Goal: Task Accomplishment & Management: Complete application form

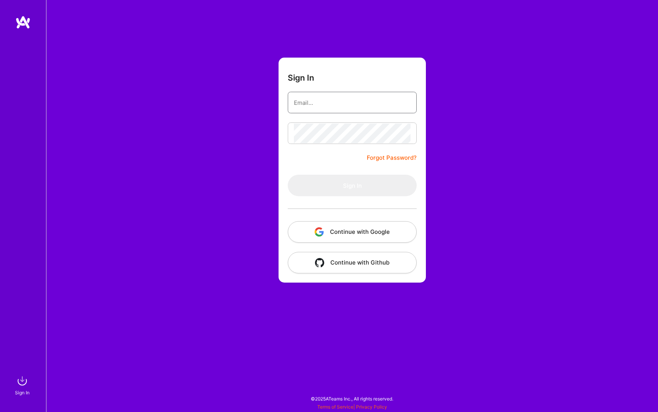
click at [339, 103] on input "email" at bounding box center [352, 103] width 117 height 20
type input "[EMAIL_ADDRESS][DOMAIN_NAME]"
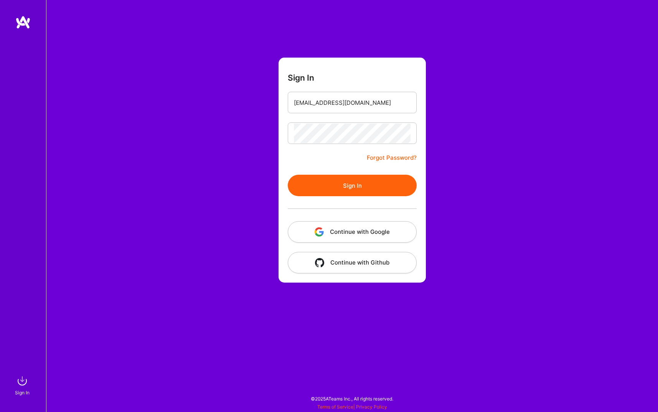
click at [377, 192] on button "Sign In" at bounding box center [352, 185] width 129 height 21
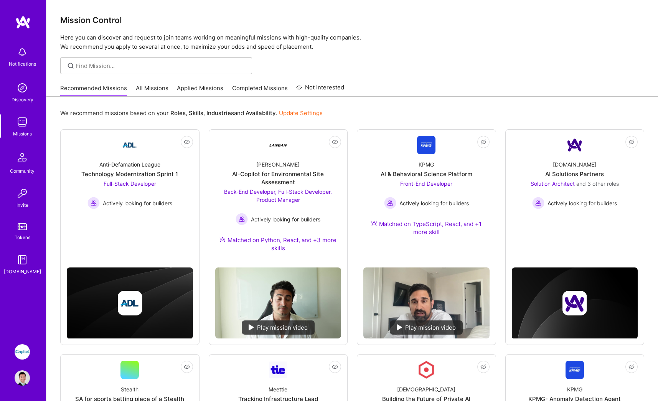
click at [477, 109] on div "We recommend missions based on your Roles , Skills , Industries and Availabilit…" at bounding box center [352, 113] width 584 height 14
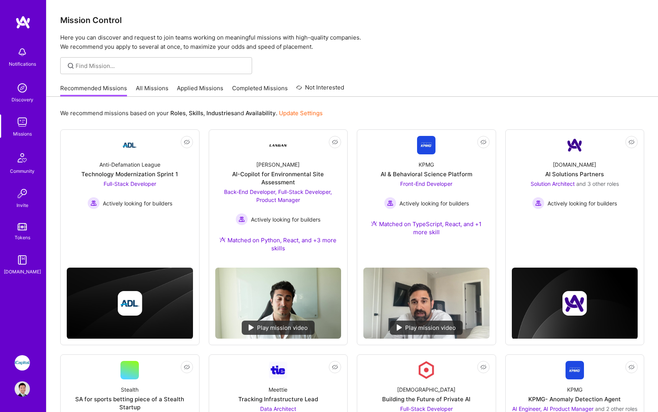
click at [22, 363] on img at bounding box center [22, 362] width 15 height 15
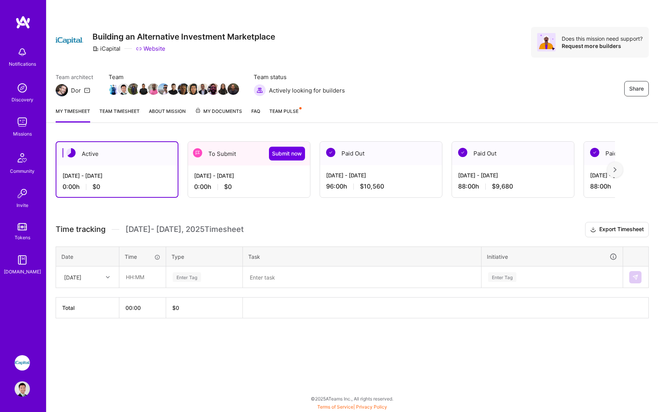
click at [230, 161] on div "To Submit Submit now" at bounding box center [249, 154] width 122 height 24
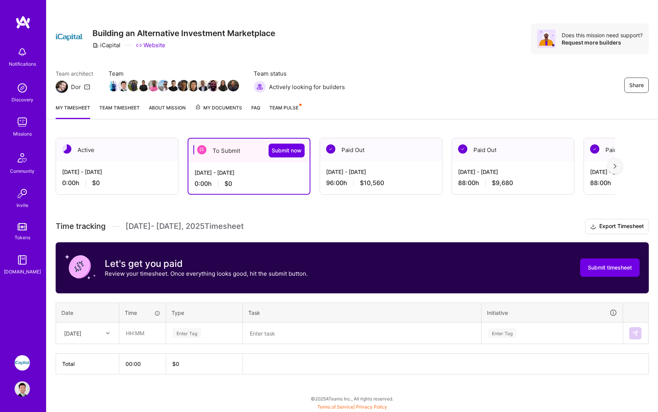
scroll to position [3, 0]
click at [102, 333] on div "[DATE]" at bounding box center [81, 333] width 43 height 13
click at [99, 395] on div "[DATE]" at bounding box center [87, 396] width 62 height 14
click at [145, 334] on input "text" at bounding box center [143, 333] width 46 height 20
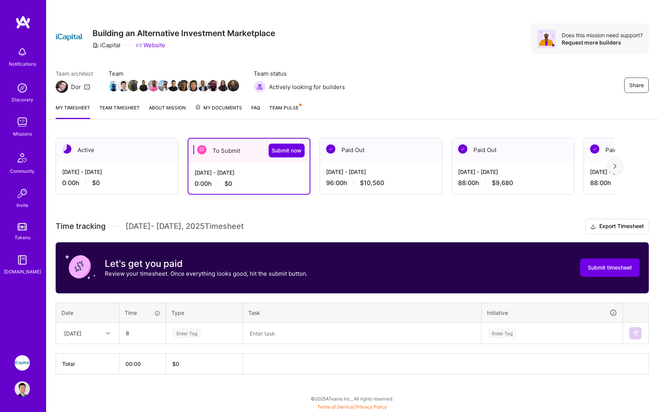
type input "08:00"
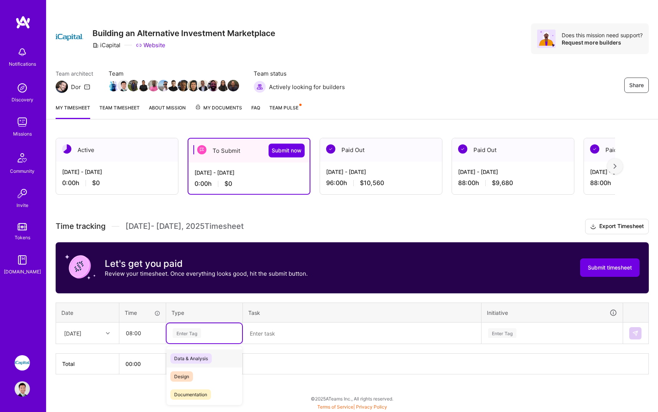
click at [200, 328] on div "Enter Tag" at bounding box center [205, 333] width 76 height 20
click at [213, 360] on div "Engineering" at bounding box center [205, 360] width 76 height 18
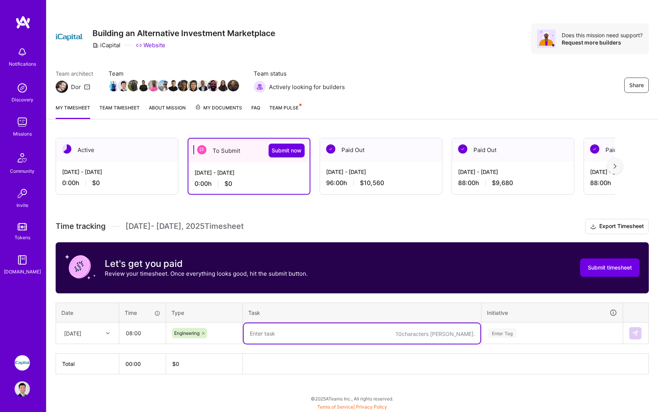
click at [288, 342] on textarea at bounding box center [362, 333] width 237 height 20
paste textarea "Update CreateCustomizationDialog labels and disable options based on content av…"
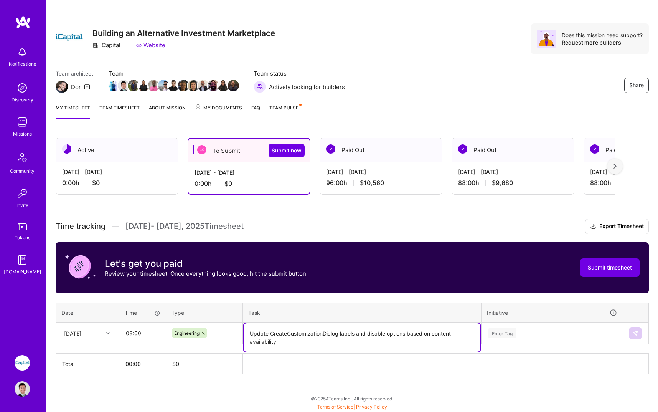
type textarea "Update CreateCustomizationDialog labels and disable options based on content av…"
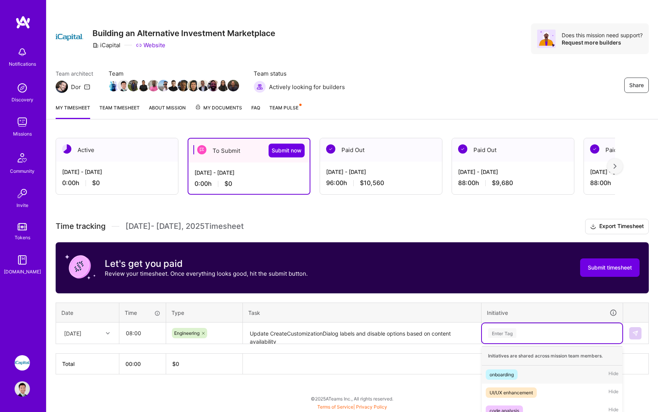
scroll to position [95, 0]
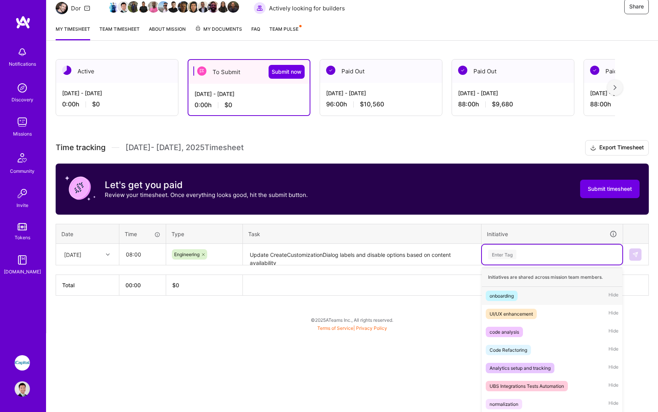
click at [536, 264] on div "option onboarding focused, 1 of 71. 71 results available. Use Up and Down to ch…" at bounding box center [552, 255] width 140 height 20
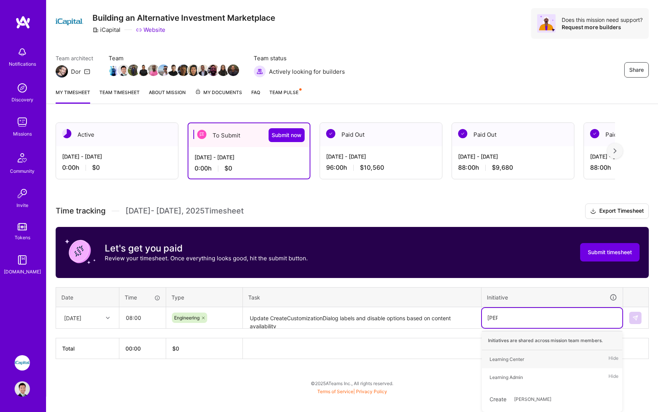
scroll to position [19, 0]
type input "learn"
click at [535, 358] on div "Learning Center Hide" at bounding box center [552, 359] width 140 height 18
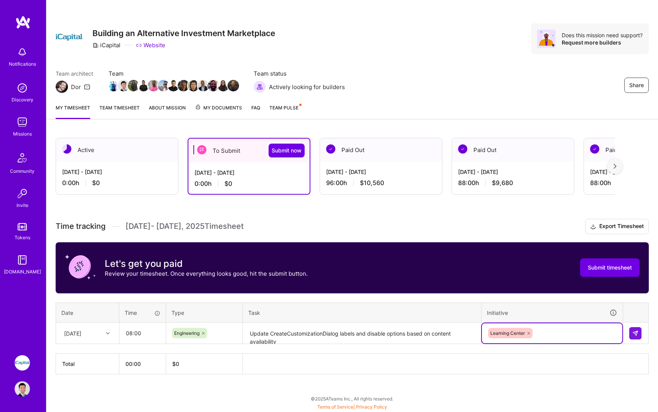
scroll to position [3, 0]
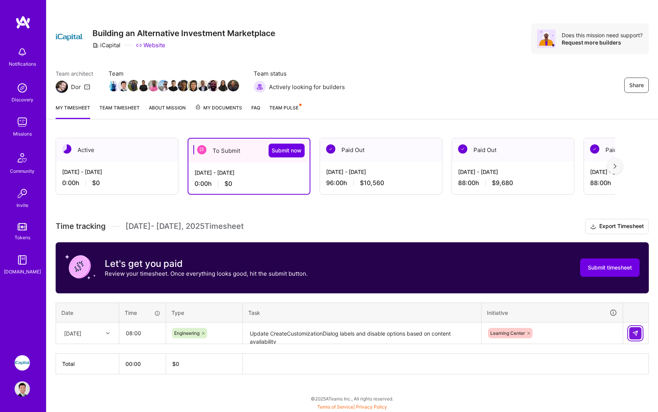
click at [638, 337] on button at bounding box center [636, 333] width 12 height 12
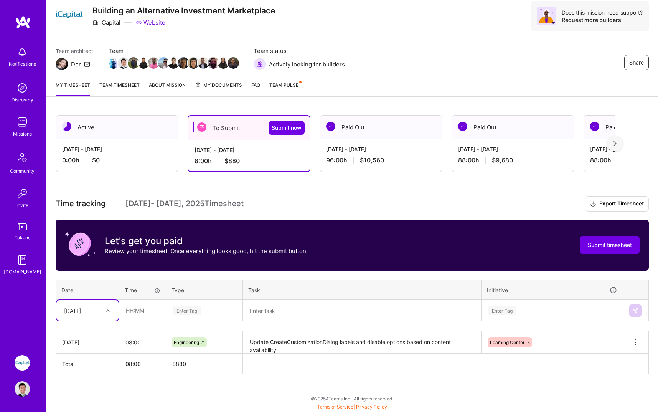
scroll to position [26, 0]
click at [104, 309] on div at bounding box center [109, 311] width 12 height 10
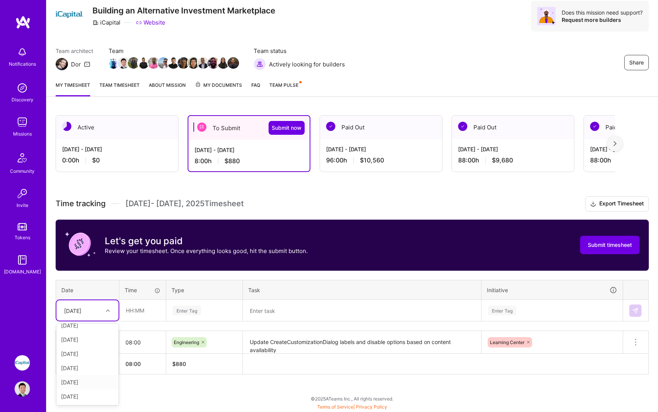
click at [342, 337] on textarea "Update CreateCustomizationDialog labels and disable options based on content av…" at bounding box center [362, 342] width 237 height 21
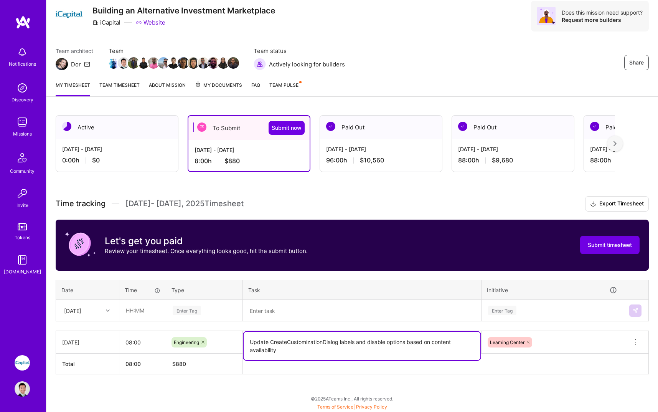
click at [331, 347] on textarea "Update CreateCustomizationDialog labels and disable options based on content av…" at bounding box center [362, 346] width 237 height 28
paste textarea "Allow to edit on the alts product customizations, not parent track"
type textarea "Update CreateCustomizationDialog labels and disable options based on content av…"
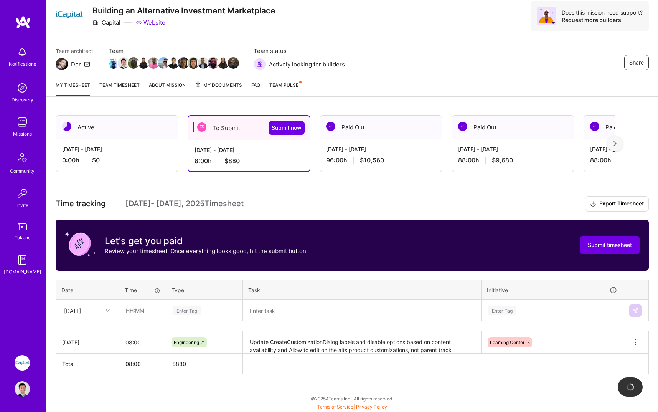
click at [444, 328] on div "Time tracking [DATE] - [DATE] Timesheet Export Timesheet Let's get you paid Rev…" at bounding box center [352, 285] width 593 height 178
click at [93, 308] on div "[DATE]" at bounding box center [81, 310] width 43 height 13
drag, startPoint x: 88, startPoint y: 383, endPoint x: 86, endPoint y: 400, distance: 17.4
click at [86, 400] on div "[DATE] [DATE] [DATE] [DATE] [DATE] [DATE] [DATE] [DATE] [DATE] [DATE] [DATE] [D…" at bounding box center [87, 364] width 62 height 81
click at [86, 400] on div "[DATE]" at bounding box center [87, 396] width 62 height 14
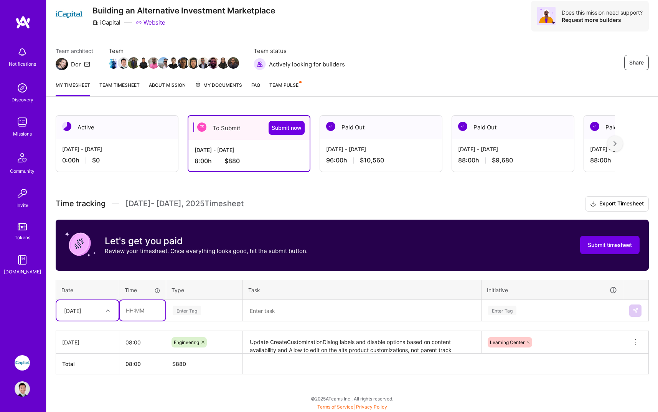
click at [145, 309] on input "text" at bounding box center [143, 310] width 46 height 20
type input "08:00"
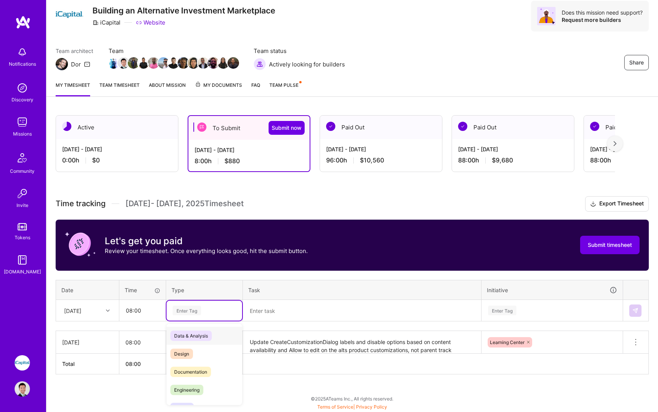
click at [190, 310] on div "Enter Tag" at bounding box center [187, 310] width 28 height 12
type input "e"
click at [203, 374] on span "Engineering" at bounding box center [186, 372] width 33 height 10
click at [287, 312] on textarea at bounding box center [362, 311] width 237 height 20
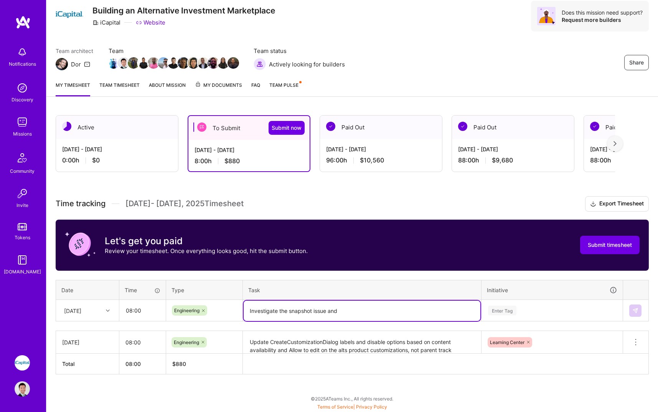
paste textarea "Remove Element preview functionality in the snapshot due to ui asset version is…"
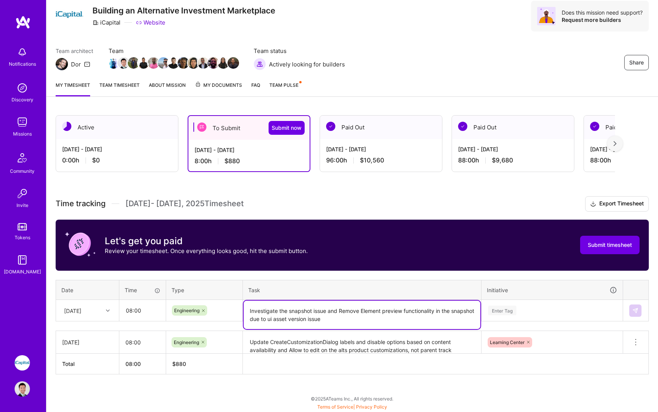
type textarea "Investigate the snapshot issue and Remove Element preview functionality in the …"
click at [518, 310] on div "Enter Tag" at bounding box center [552, 311] width 140 height 20
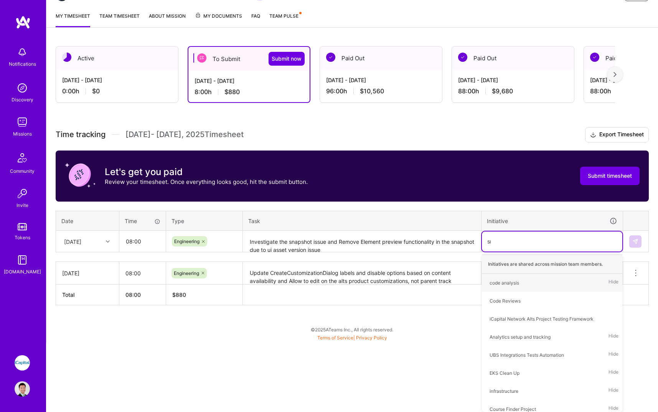
scroll to position [26, 0]
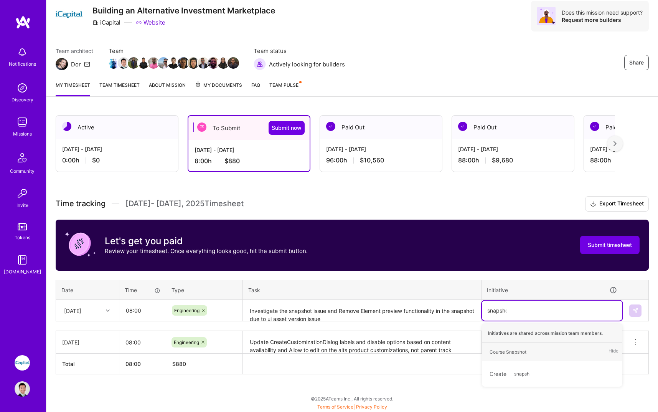
type input "snapshot"
click at [532, 347] on div "Course Snapshot Hide" at bounding box center [552, 352] width 140 height 18
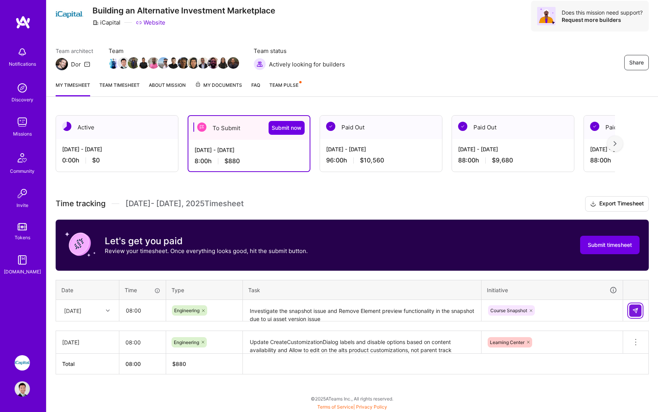
click at [636, 307] on img at bounding box center [636, 310] width 6 height 6
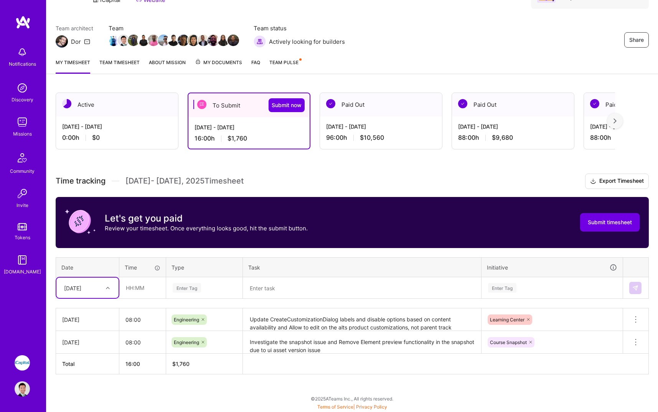
scroll to position [49, 0]
click at [101, 289] on div "[DATE]" at bounding box center [81, 287] width 43 height 13
click at [91, 382] on div "[DATE]" at bounding box center [87, 382] width 62 height 14
click at [144, 288] on input "text" at bounding box center [143, 288] width 46 height 20
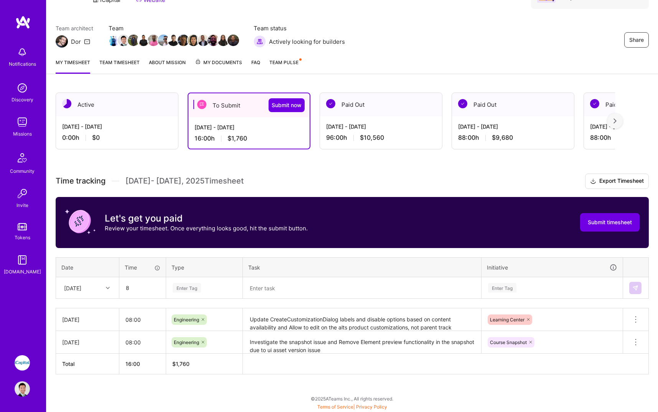
type input "08:00"
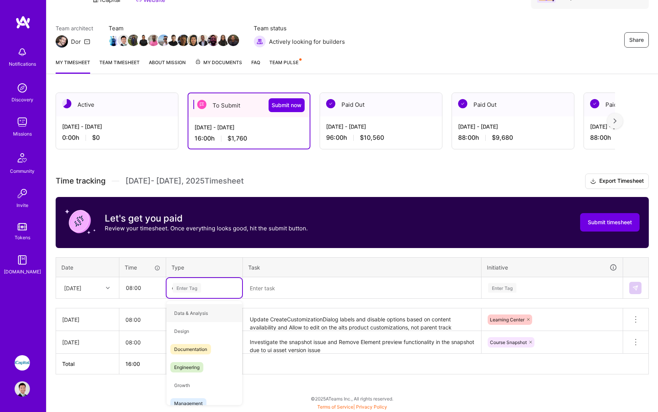
type input "en"
click at [193, 331] on span "Engineering" at bounding box center [186, 331] width 33 height 10
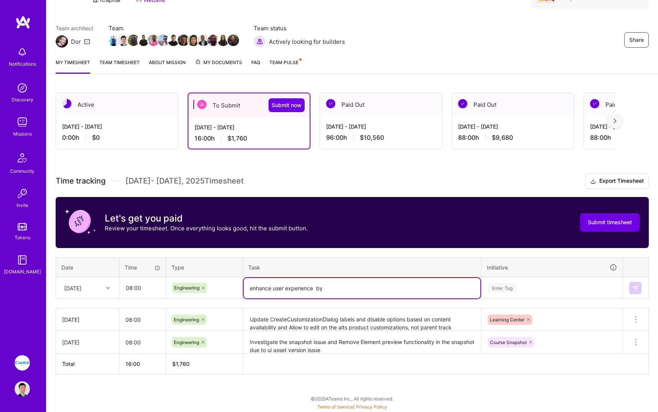
paste textarea "Fix: handle undefined issuerSymbol in highlight text"
click at [327, 289] on textarea "enhance user experience by Fix: handle undefined issuerSymbol in highlight text" at bounding box center [362, 288] width 237 height 20
click at [364, 289] on textarea "enhance user experience by handle undefined issuerSymbol in highlight text" at bounding box center [362, 288] width 237 height 20
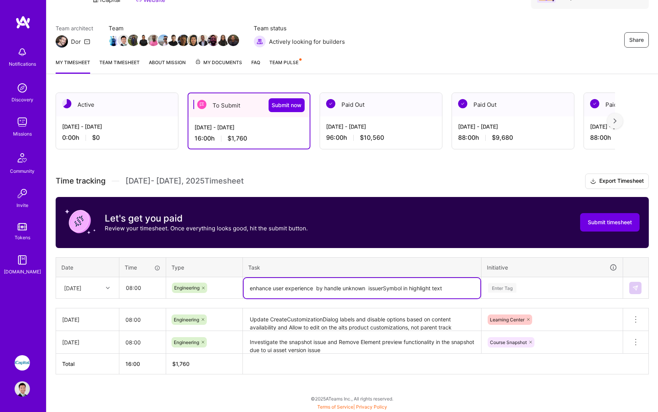
drag, startPoint x: 402, startPoint y: 288, endPoint x: 467, endPoint y: 294, distance: 65.9
click at [467, 294] on textarea "enhance user experience by handle unknown issuerSymbol in highlight text" at bounding box center [362, 288] width 237 height 20
click at [316, 285] on textarea "enhance user experience by handle unknown issuers" at bounding box center [362, 288] width 237 height 20
type textarea "enhance user experience by handle unknown issuers"
click at [509, 288] on div "Enter Tag" at bounding box center [552, 288] width 140 height 20
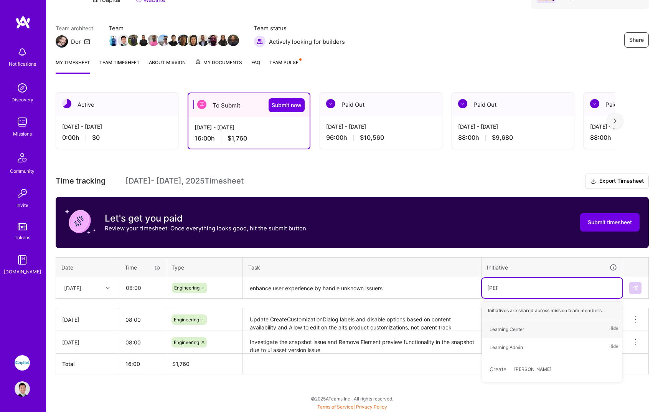
scroll to position [49, 0]
type input "learn"
click at [519, 327] on div "Learning Center" at bounding box center [507, 329] width 35 height 8
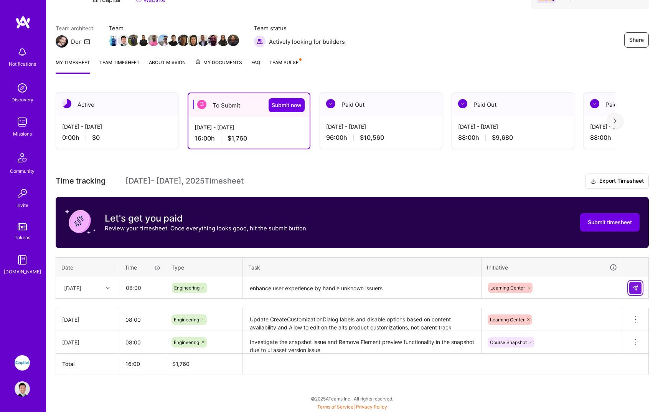
click at [637, 285] on img at bounding box center [636, 288] width 6 height 6
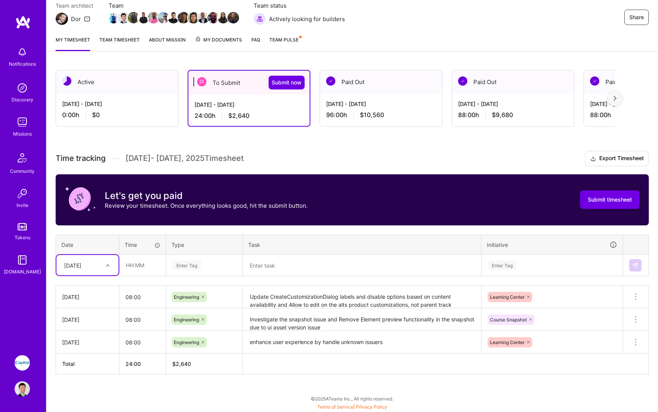
scroll to position [71, 0]
click at [99, 271] on div "[DATE]" at bounding box center [81, 265] width 43 height 13
drag, startPoint x: 88, startPoint y: 375, endPoint x: 96, endPoint y: 354, distance: 22.4
click at [96, 354] on div "[DATE] [DATE] [DATE] [DATE] [DATE] [DATE] [DATE] [DATE] [DATE] [DATE] [DATE] [D…" at bounding box center [87, 335] width 62 height 115
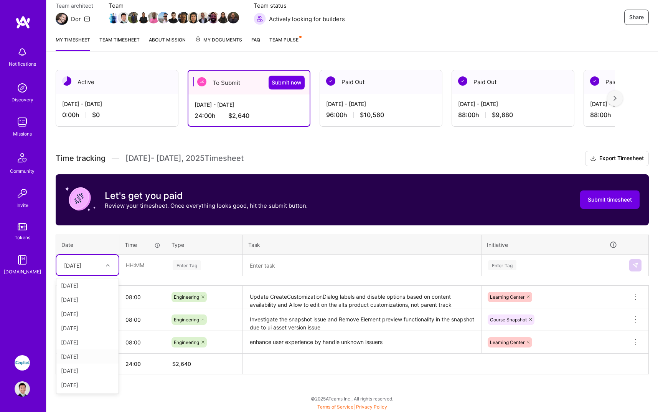
click at [96, 354] on div "[DATE]" at bounding box center [87, 356] width 62 height 14
click at [147, 271] on input "text" at bounding box center [143, 265] width 46 height 20
type input "08:00"
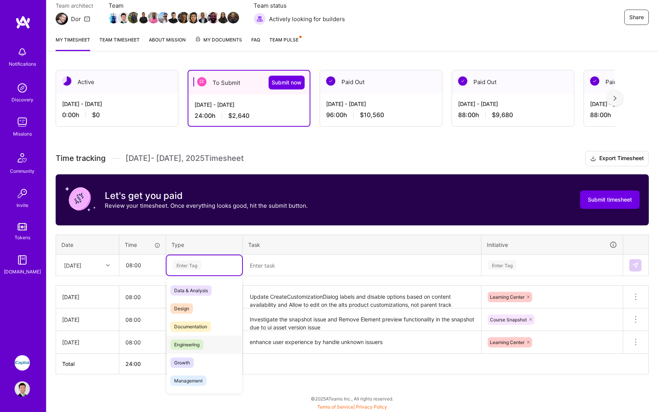
click at [195, 347] on span "Engineering" at bounding box center [186, 344] width 33 height 10
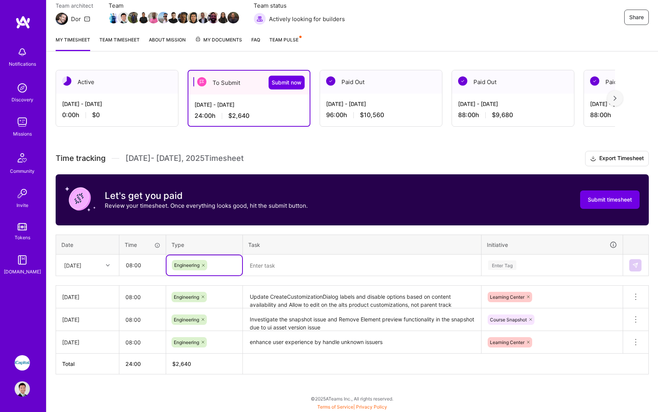
click at [307, 268] on textarea at bounding box center [362, 265] width 237 height 20
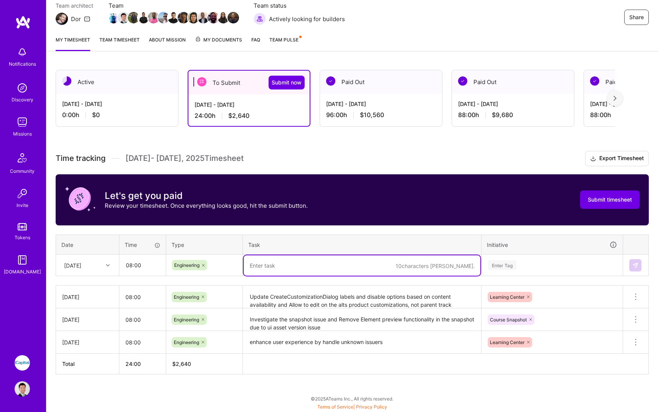
paste textarea "Add CFP course ID input field to EditTrackModal"
type textarea "Add CFP course ID input field to EditTrackModal"
click at [537, 262] on div "Enter Tag" at bounding box center [552, 265] width 140 height 20
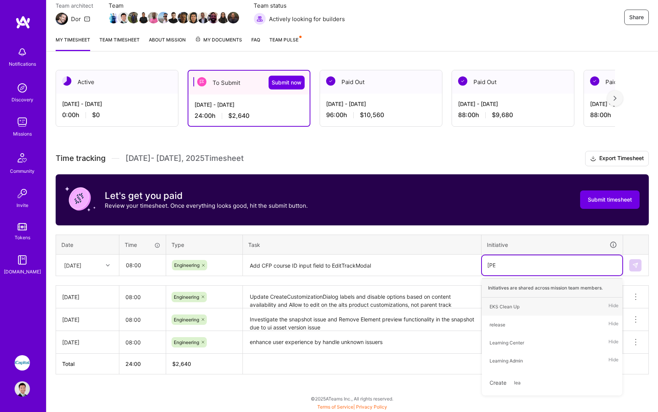
scroll to position [71, 0]
type input "learn"
click at [545, 309] on div "Learning Center Hide" at bounding box center [552, 307] width 140 height 18
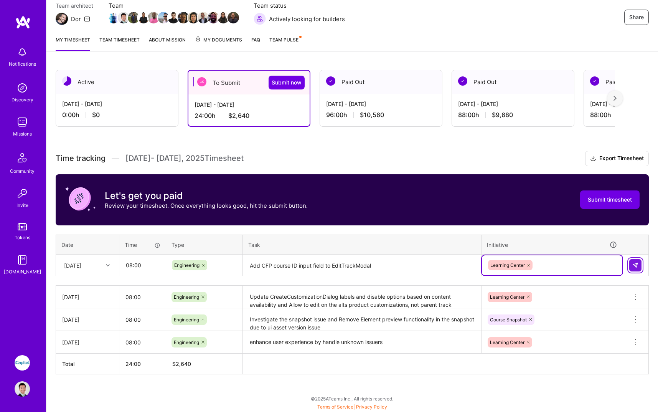
click at [641, 267] on button at bounding box center [636, 265] width 12 height 12
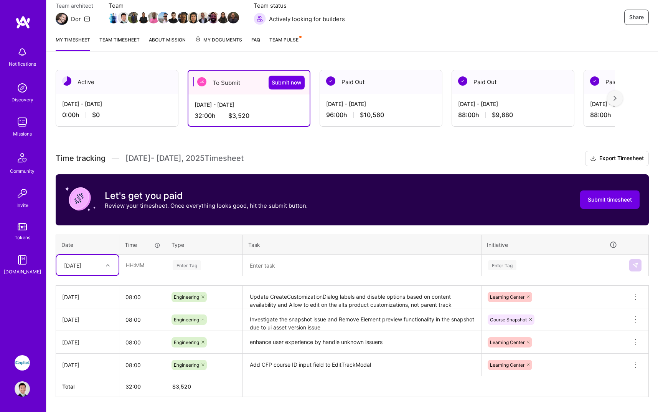
click at [103, 263] on div at bounding box center [109, 265] width 12 height 10
click at [95, 343] on div "[DATE]" at bounding box center [87, 342] width 62 height 14
click at [141, 266] on input "text" at bounding box center [143, 265] width 46 height 20
type input "08:00"
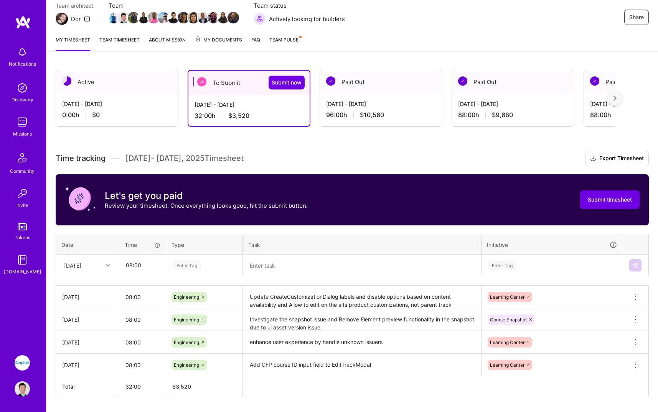
click at [199, 262] on div "Enter Tag" at bounding box center [187, 265] width 28 height 12
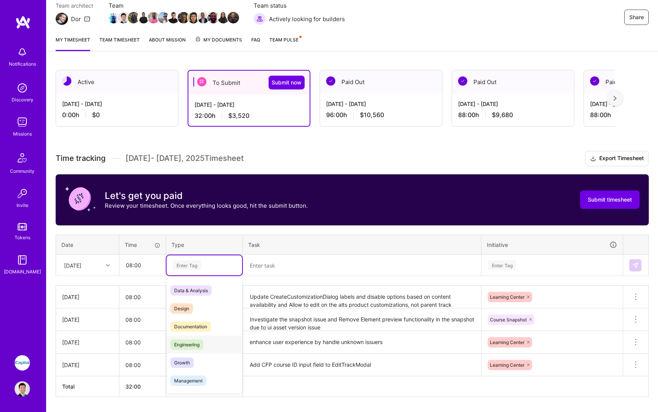
click at [197, 342] on span "Engineering" at bounding box center [186, 344] width 33 height 10
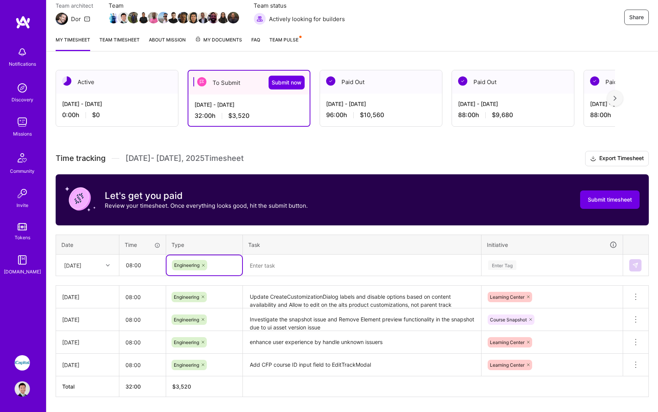
click at [285, 269] on textarea at bounding box center [362, 265] width 237 height 20
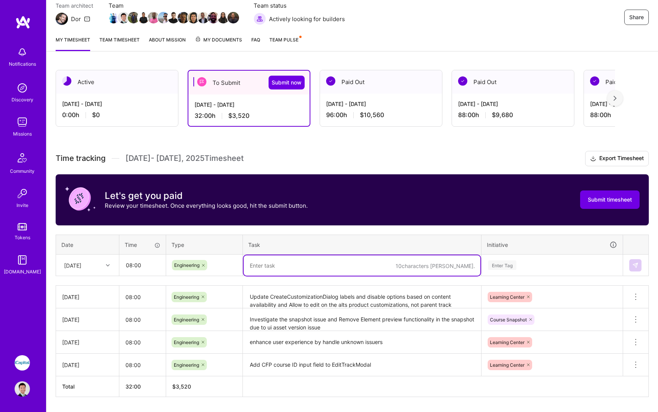
paste textarea "Fix: Update quiz question count retrieval to use replacementLearnElementId"
type textarea "Fix: Update quiz question count retrieval to use replacementLearnElementId"
click at [547, 266] on div "Enter Tag" at bounding box center [552, 265] width 140 height 20
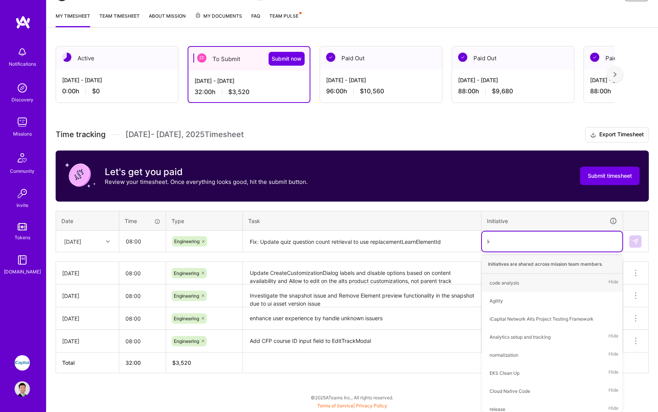
scroll to position [94, 0]
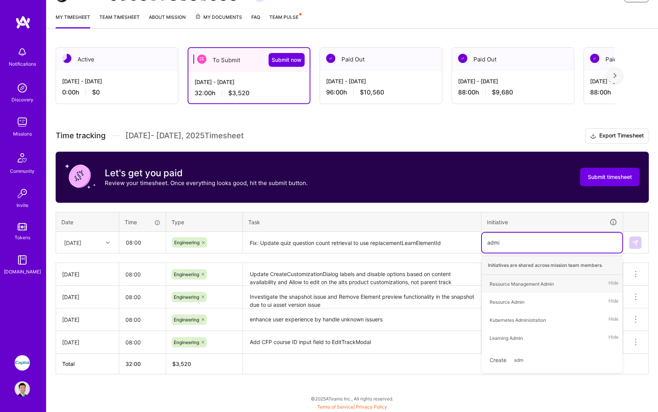
type input "admin"
click at [557, 337] on div "Learning Admin Hide" at bounding box center [552, 338] width 140 height 18
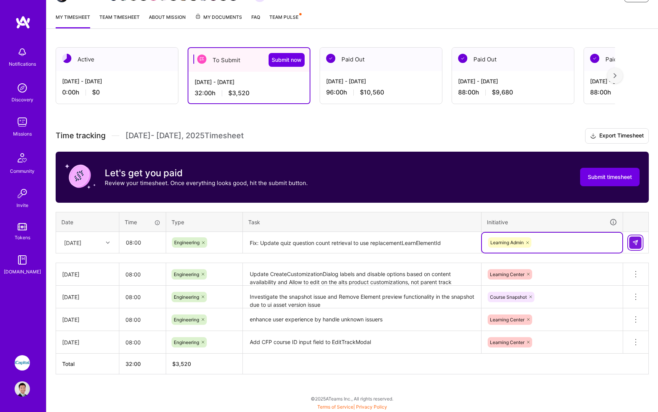
click at [638, 240] on img at bounding box center [636, 243] width 6 height 6
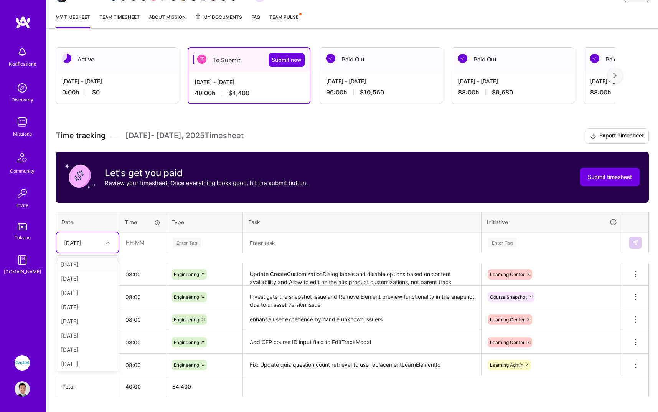
click at [103, 240] on div at bounding box center [109, 243] width 12 height 10
click at [90, 360] on div "[DATE]" at bounding box center [87, 364] width 62 height 14
click at [152, 241] on input "text" at bounding box center [143, 242] width 46 height 20
type input "08:00"
click at [198, 244] on div "Enter Tag" at bounding box center [187, 242] width 28 height 12
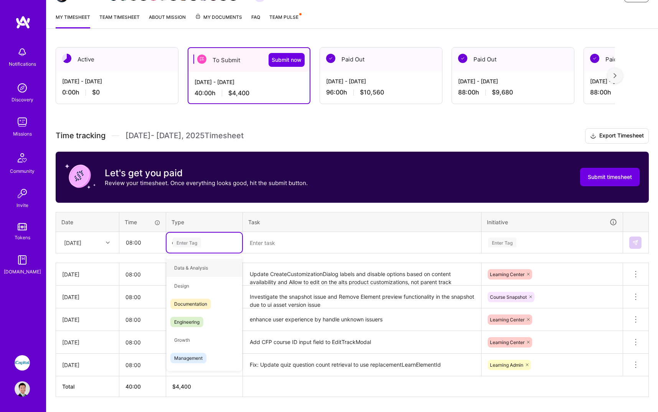
type input "en"
click at [205, 281] on div "Engineering" at bounding box center [205, 286] width 76 height 18
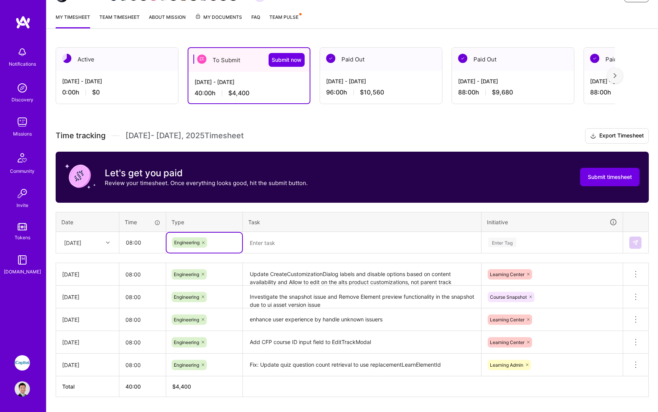
click at [293, 243] on textarea at bounding box center [362, 243] width 237 height 20
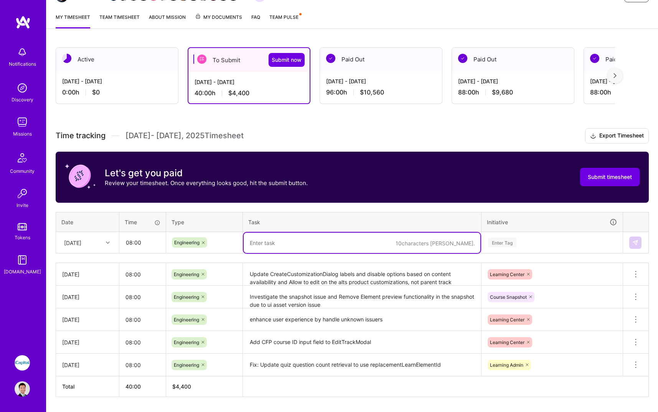
paste textarea "fix: All elements not showing up during enable customization-showcontent"
type textarea "fix: All elements not showing up during enable customization-showcontent"
click at [495, 243] on div "Enter Tag" at bounding box center [502, 242] width 28 height 12
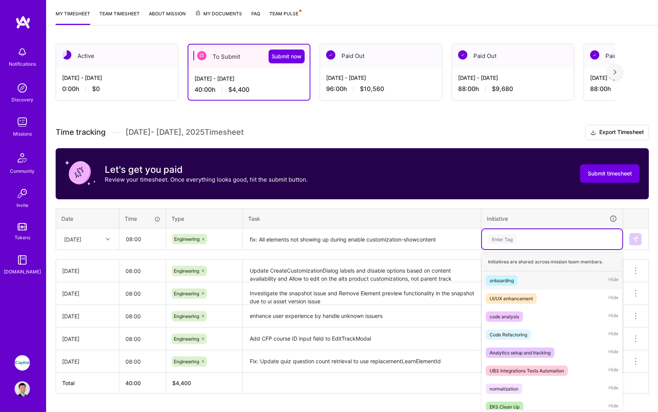
scroll to position [98, 0]
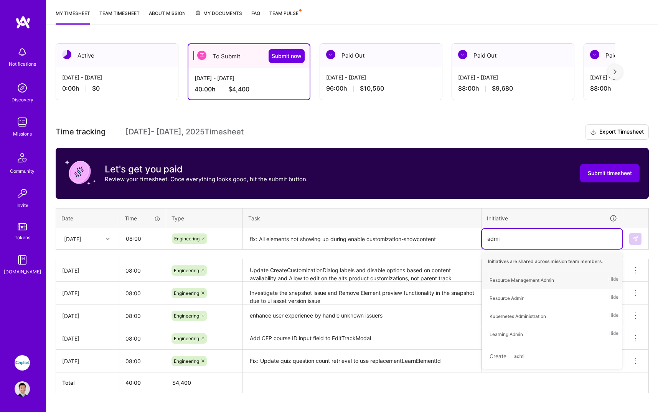
type input "admin"
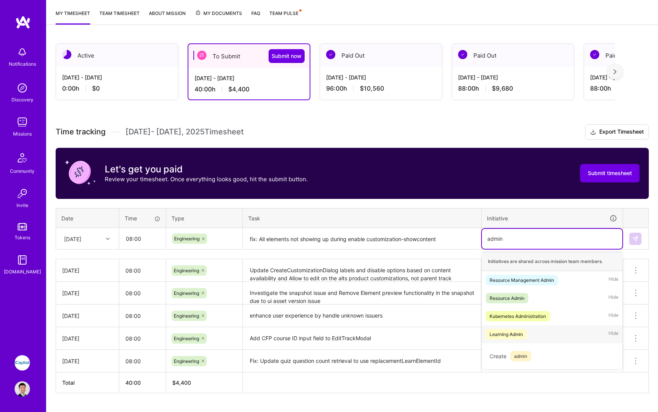
click at [531, 334] on div "Learning Admin Hide" at bounding box center [552, 334] width 140 height 18
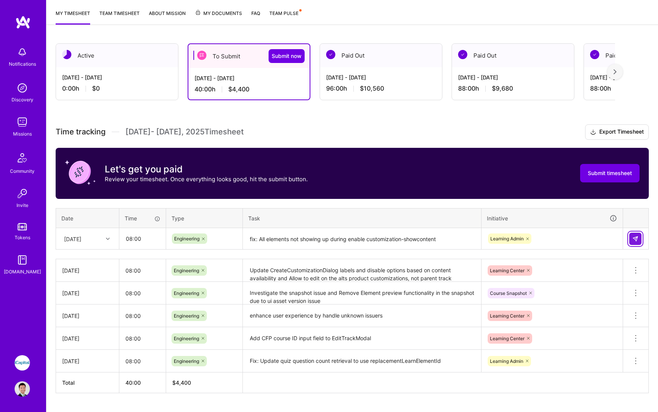
click at [638, 240] on img at bounding box center [636, 239] width 6 height 6
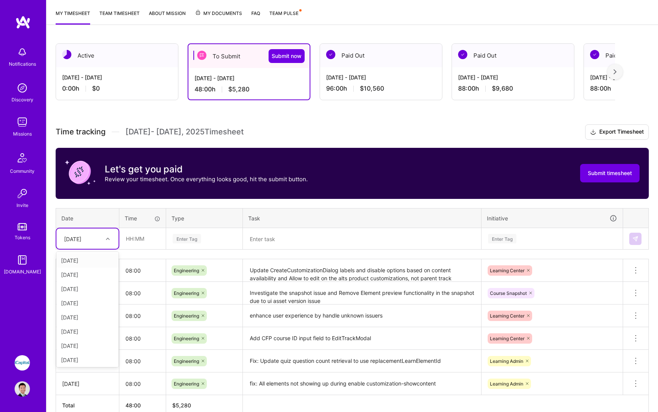
click at [94, 240] on div "[DATE]" at bounding box center [81, 238] width 43 height 13
click at [93, 342] on div "[DATE]" at bounding box center [87, 346] width 62 height 14
click at [153, 243] on input "text" at bounding box center [143, 238] width 46 height 20
type input "08:00"
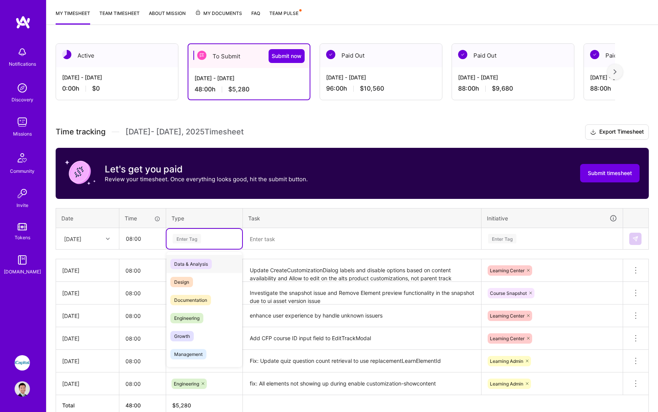
click at [208, 239] on div "Enter Tag" at bounding box center [204, 239] width 65 height 10
click at [209, 314] on div "Engineering" at bounding box center [205, 318] width 76 height 18
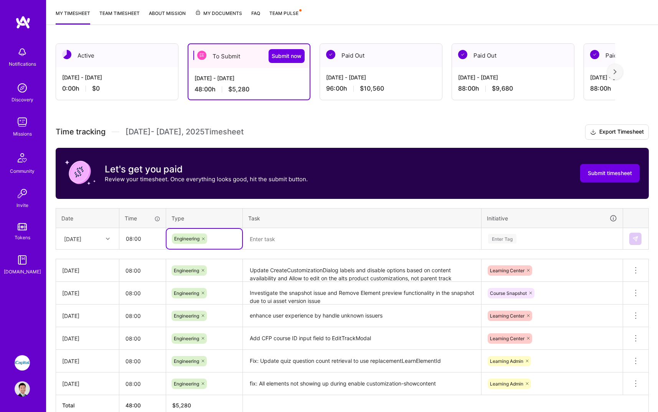
click at [299, 244] on textarea at bounding box center [362, 239] width 237 height 20
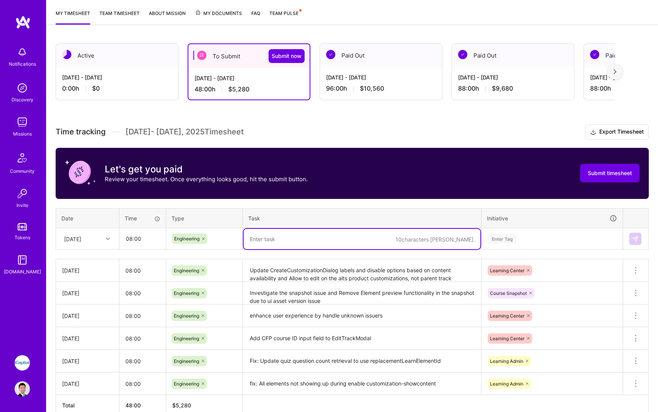
paste textarea "fix: Enhance entity selection with URL search params and reset logic"
type textarea "fix: Enhance entity selection with URL search params and reset logic"
click at [533, 239] on div "Enter Tag" at bounding box center [553, 239] width 130 height 10
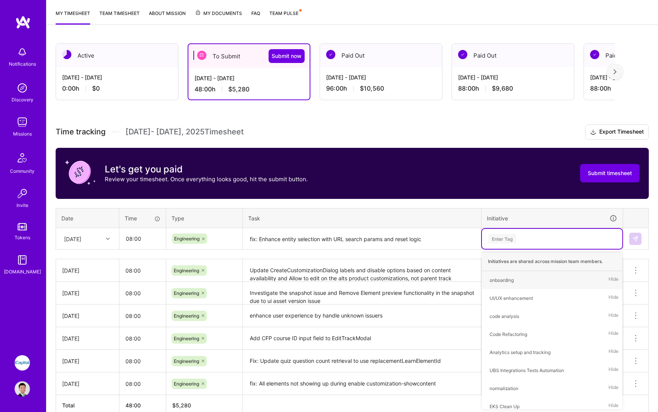
type input "a"
type input "admin"
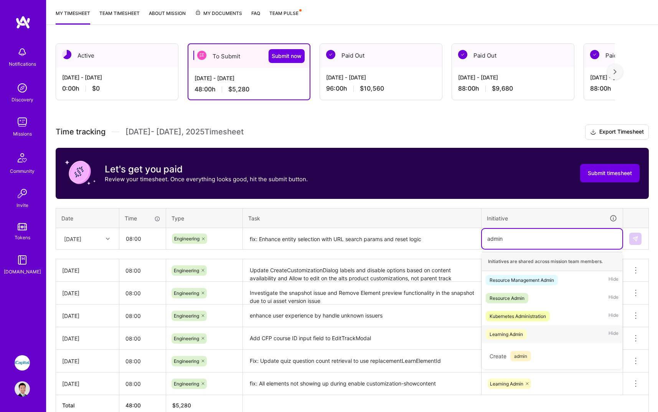
click at [547, 334] on div "Learning Admin Hide" at bounding box center [552, 334] width 140 height 18
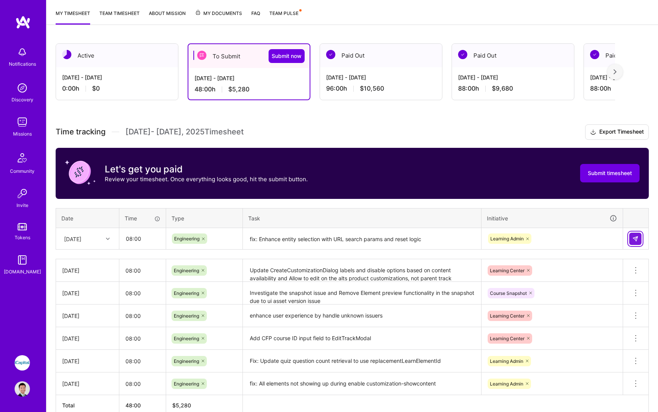
click at [639, 241] on button at bounding box center [636, 239] width 12 height 12
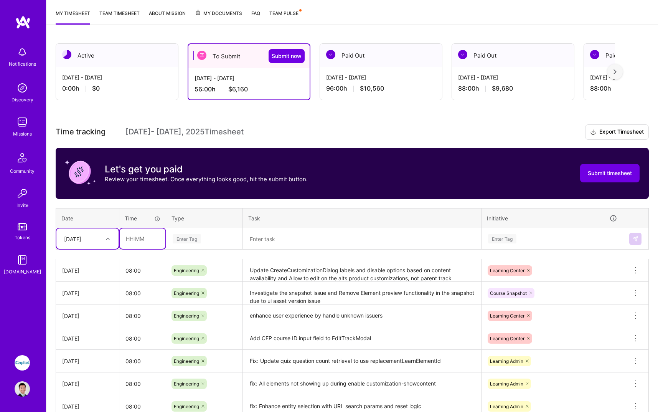
click at [141, 233] on input "text" at bounding box center [143, 238] width 46 height 20
type input "08:00"
click at [180, 239] on div "Enter Tag" at bounding box center [187, 239] width 28 height 12
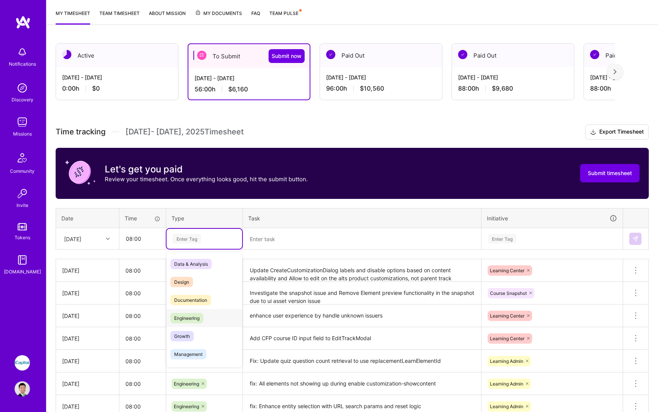
click at [201, 316] on span "Engineering" at bounding box center [186, 318] width 33 height 10
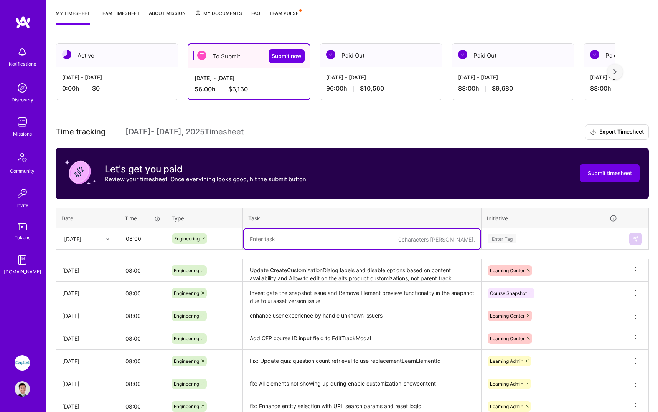
click at [309, 243] on textarea at bounding box center [362, 239] width 237 height 20
paste textarea "UI update on the message in the quiz start"
type textarea "UI update on the message in the quiz start"
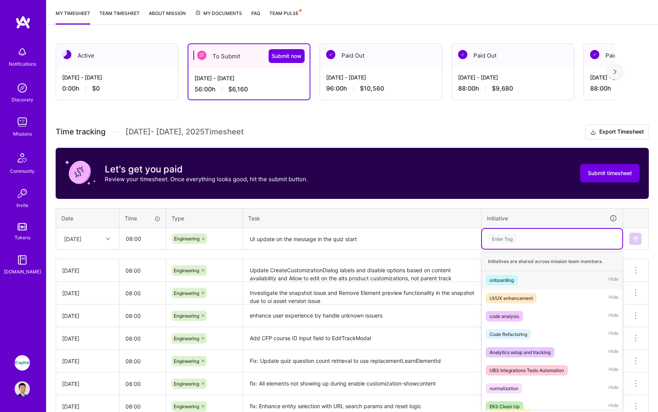
click at [555, 234] on div "Enter Tag" at bounding box center [553, 239] width 130 height 10
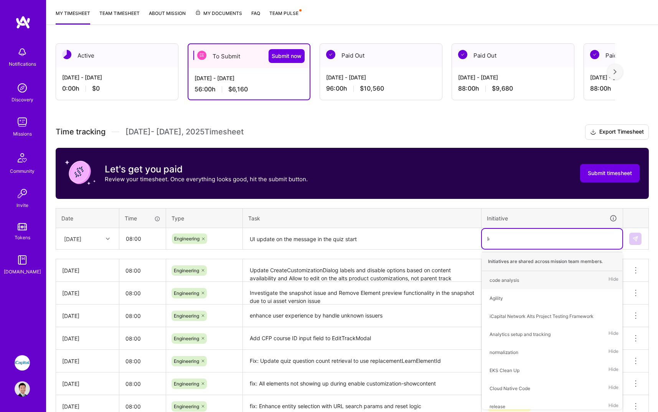
type input "[PERSON_NAME]"
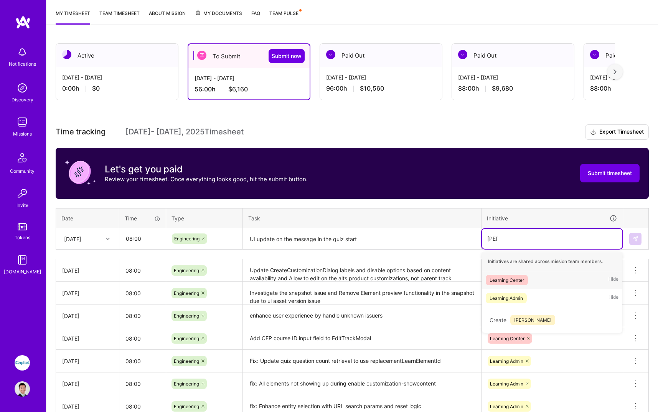
click at [574, 280] on div "Learning Center Hide" at bounding box center [552, 280] width 140 height 18
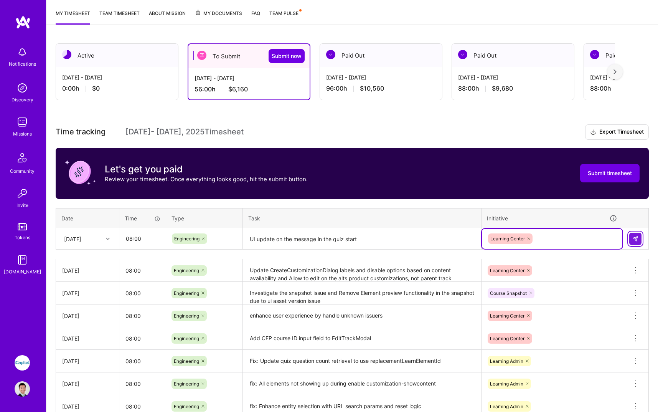
click at [637, 241] on img at bounding box center [636, 239] width 6 height 6
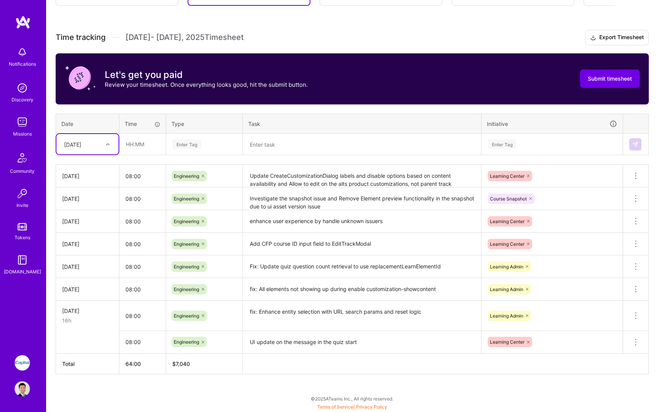
scroll to position [192, 0]
click at [107, 142] on div at bounding box center [109, 144] width 12 height 10
click at [88, 202] on div "[DATE]" at bounding box center [87, 200] width 62 height 14
click at [143, 141] on input "text" at bounding box center [143, 144] width 46 height 20
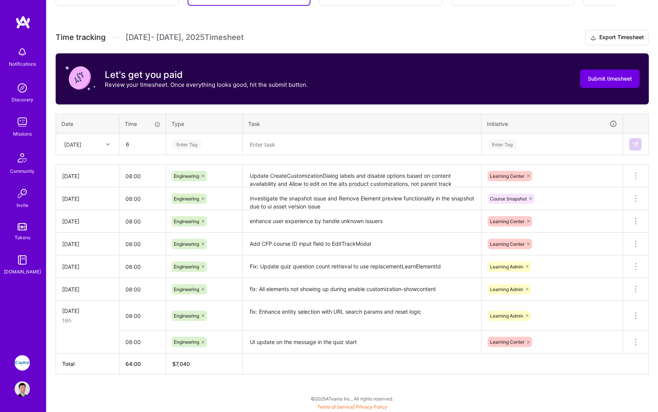
type input "06:00"
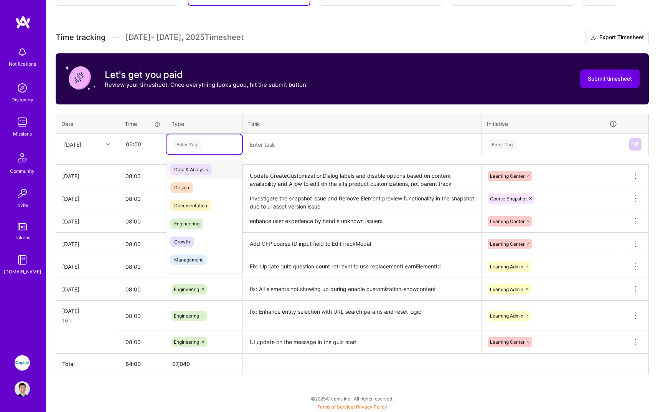
click at [184, 140] on div "Enter Tag" at bounding box center [187, 144] width 28 height 12
click at [206, 223] on div "Engineering" at bounding box center [205, 224] width 76 height 18
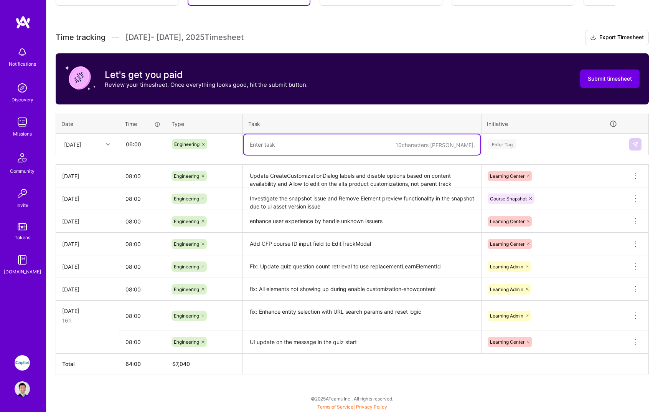
click at [286, 145] on textarea at bounding box center [362, 144] width 237 height 20
paste textarea "Enhance quiz completion messaging and remove unused CE credit logic"
type textarea "Enhance quiz completion messaging and remove unused CE credit logic"
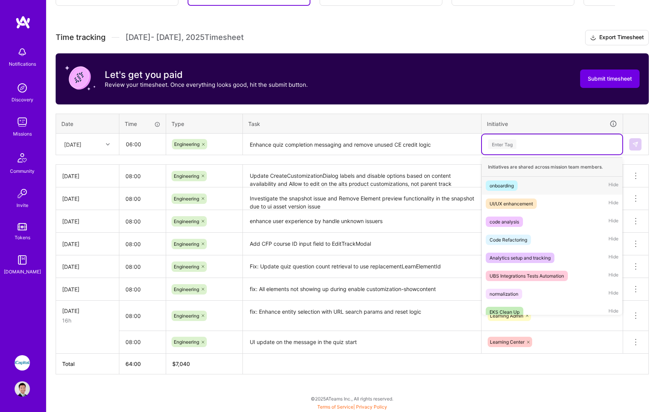
click at [517, 139] on div "Enter Tag" at bounding box center [552, 144] width 140 height 20
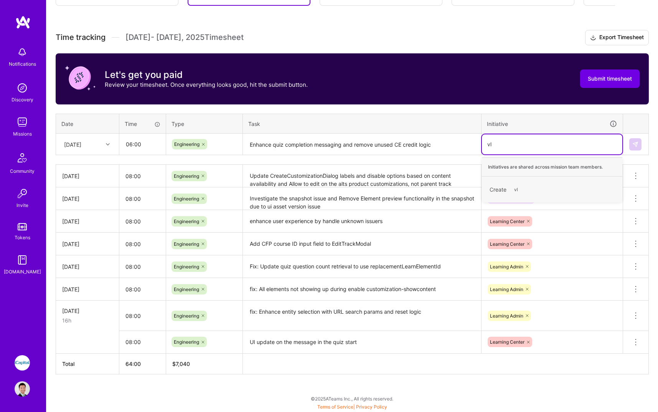
type input "v"
type input "c"
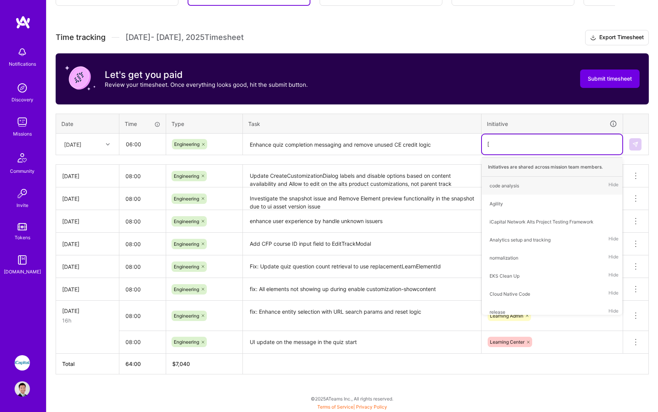
type input "learn"
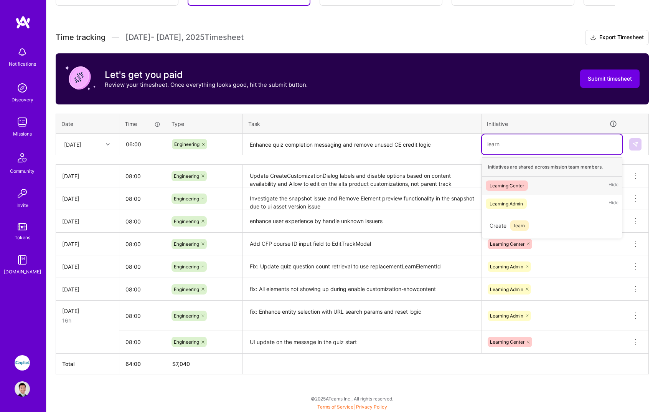
click at [534, 185] on div "Learning Center Hide" at bounding box center [552, 186] width 140 height 18
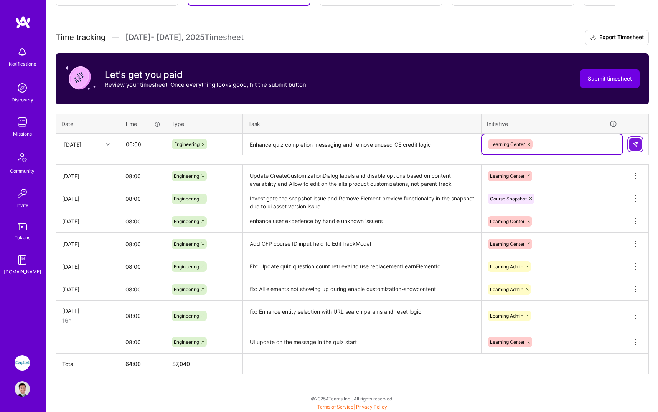
click at [635, 149] on button at bounding box center [636, 144] width 12 height 12
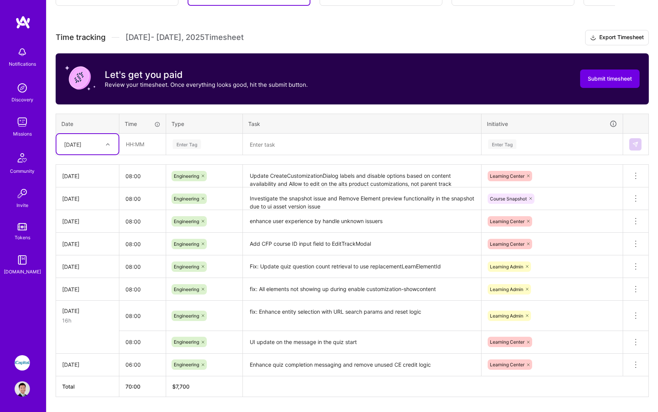
click at [81, 145] on div "[DATE]" at bounding box center [72, 144] width 17 height 8
click at [97, 226] on div "[DATE]" at bounding box center [87, 223] width 62 height 14
click at [149, 140] on input "text" at bounding box center [143, 144] width 46 height 20
type input "08:00"
click at [206, 146] on div "Enter Tag" at bounding box center [204, 144] width 65 height 10
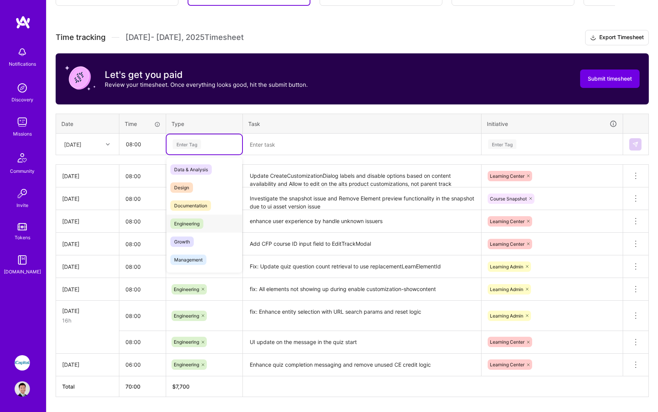
click at [202, 216] on div "Engineering" at bounding box center [205, 224] width 76 height 18
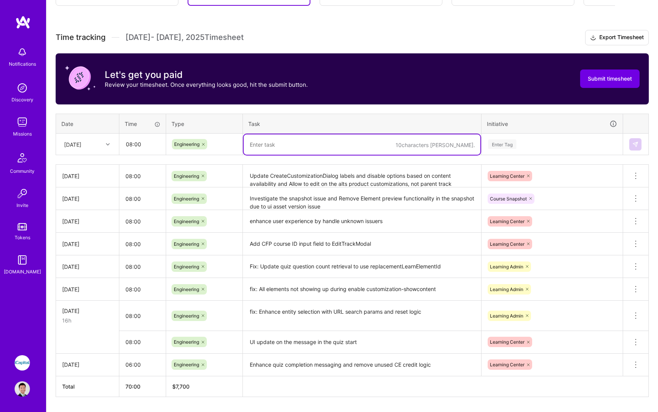
click at [299, 151] on textarea at bounding box center [362, 144] width 237 height 20
paste textarea "Enhance EntityManualInput to support selectedEntity and display Network ID"
type textarea "Enhance EntityManualInput to support selectedEntity and display Network ID"
click at [588, 136] on div "Enter Tag" at bounding box center [552, 144] width 140 height 20
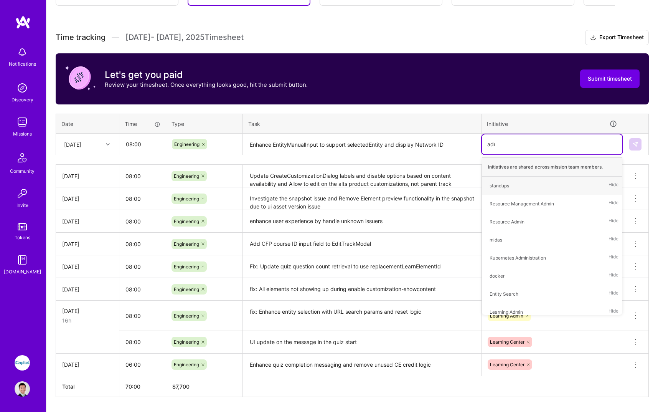
type input "admin"
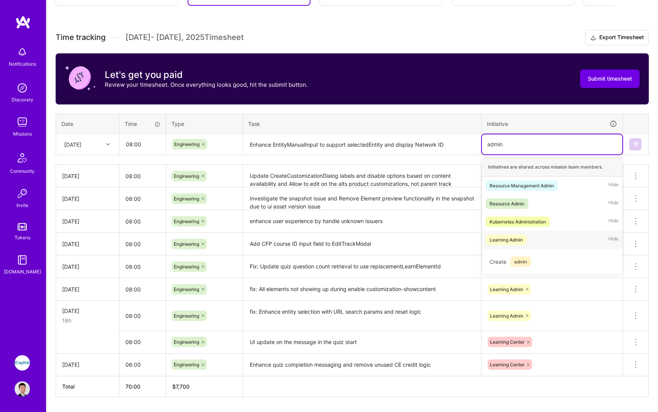
click at [581, 241] on div "Learning Admin Hide" at bounding box center [552, 240] width 140 height 18
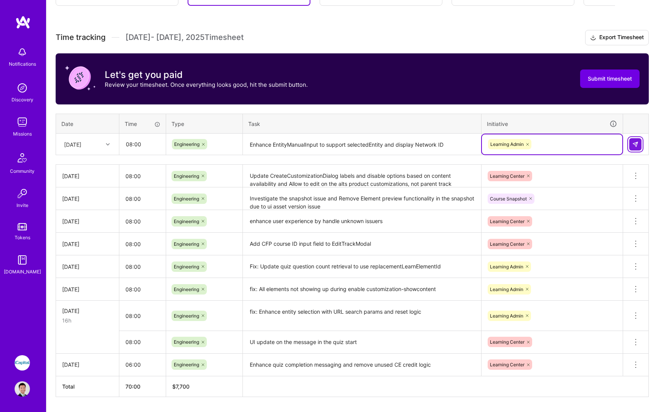
click at [638, 147] on button at bounding box center [636, 144] width 12 height 12
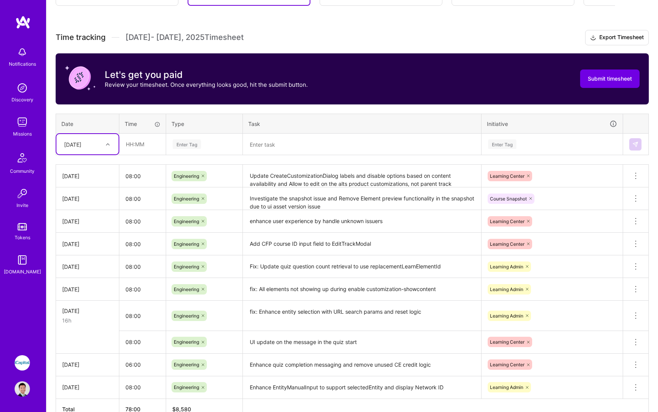
click at [95, 145] on div "[DATE]" at bounding box center [81, 144] width 43 height 13
click at [97, 142] on div "[DATE]" at bounding box center [81, 144] width 43 height 13
click at [94, 206] on div "[DATE]" at bounding box center [87, 209] width 62 height 14
click at [144, 144] on input "text" at bounding box center [143, 144] width 46 height 20
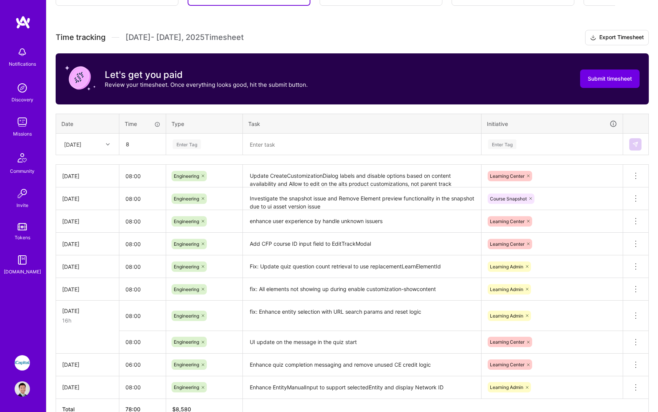
type input "08:00"
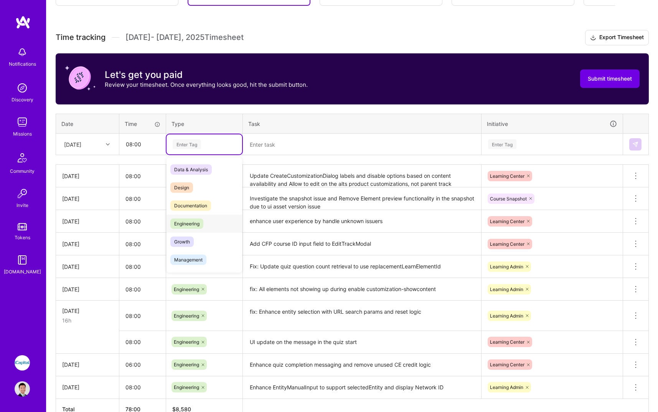
drag, startPoint x: 190, startPoint y: 222, endPoint x: 197, endPoint y: 212, distance: 11.9
click at [190, 222] on span "Engineering" at bounding box center [186, 223] width 33 height 10
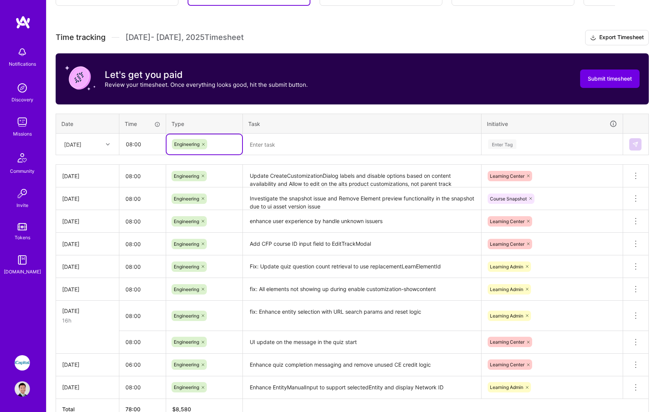
click at [327, 144] on textarea at bounding box center [362, 144] width 237 height 20
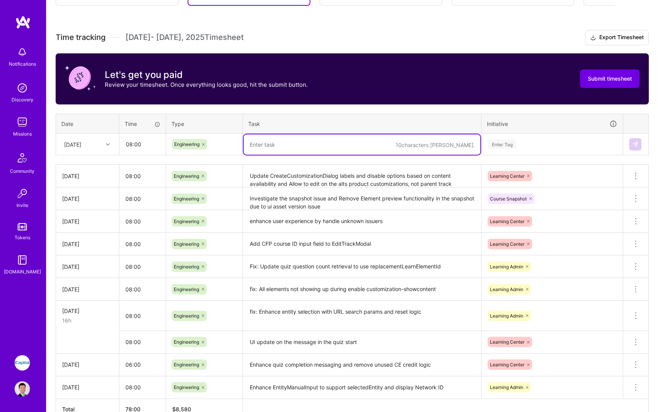
paste textarea "Give option to add elements to resources when a course is enabled"
type textarea "Give option to add elements to resources when a course is enabled"
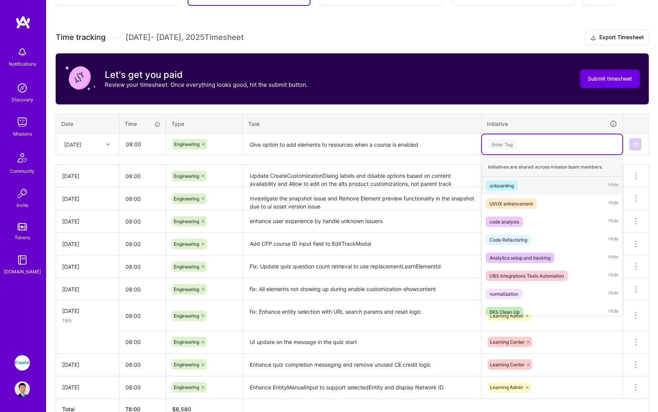
click at [526, 147] on div "Enter Tag" at bounding box center [553, 144] width 130 height 10
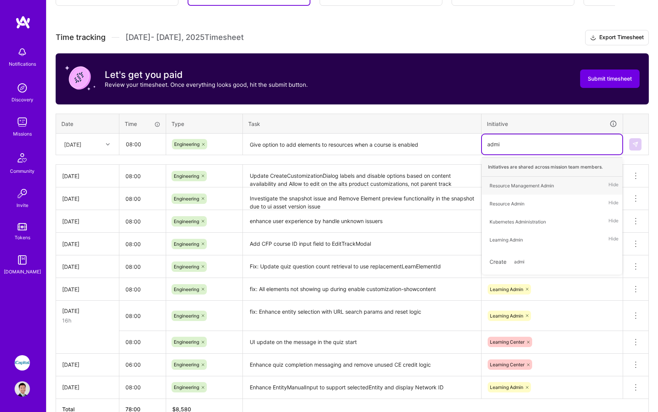
type input "admin"
click at [545, 238] on div "Learning Admin Hide" at bounding box center [552, 240] width 140 height 18
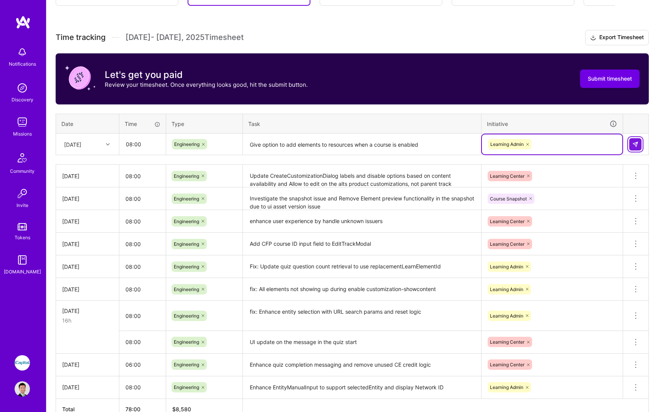
click at [636, 149] on button at bounding box center [636, 144] width 12 height 12
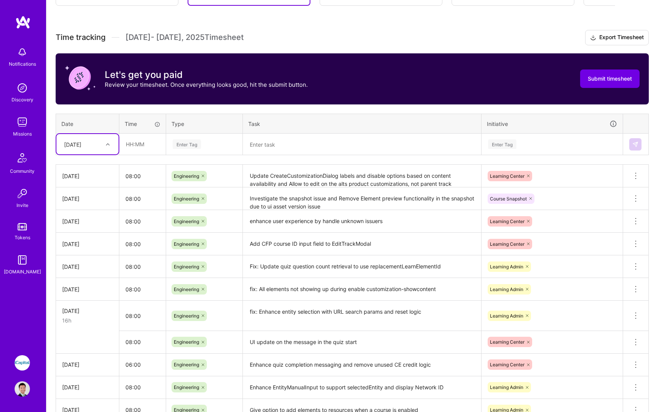
click at [81, 144] on div "[DATE]" at bounding box center [72, 144] width 17 height 8
click at [104, 146] on div at bounding box center [109, 144] width 12 height 10
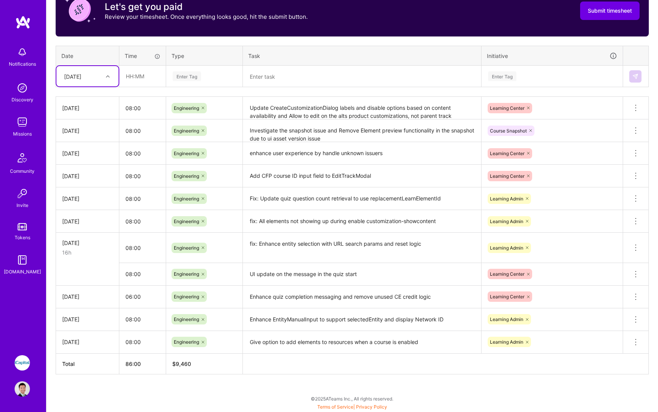
scroll to position [260, 0]
click at [352, 274] on textarea "UI update on the message in the quiz start" at bounding box center [362, 274] width 237 height 21
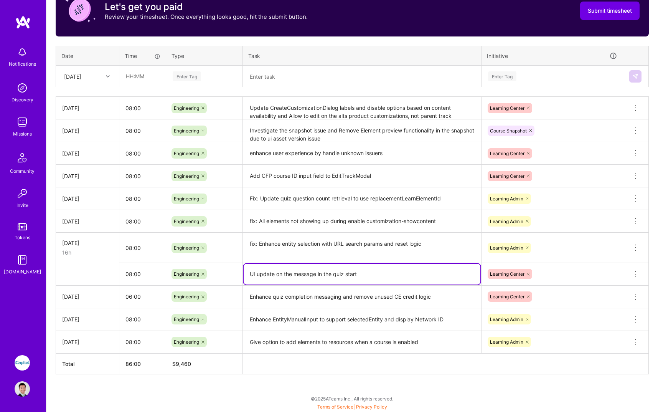
drag, startPoint x: 352, startPoint y: 274, endPoint x: 253, endPoint y: 274, distance: 99.4
click at [253, 274] on textarea "UI update on the message in the quiz start" at bounding box center [362, 274] width 237 height 21
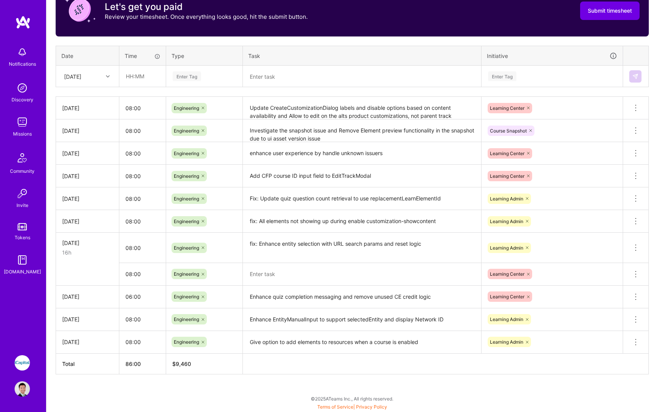
click at [634, 273] on icon at bounding box center [635, 273] width 9 height 9
click at [619, 286] on button "Delete row" at bounding box center [617, 287] width 40 height 19
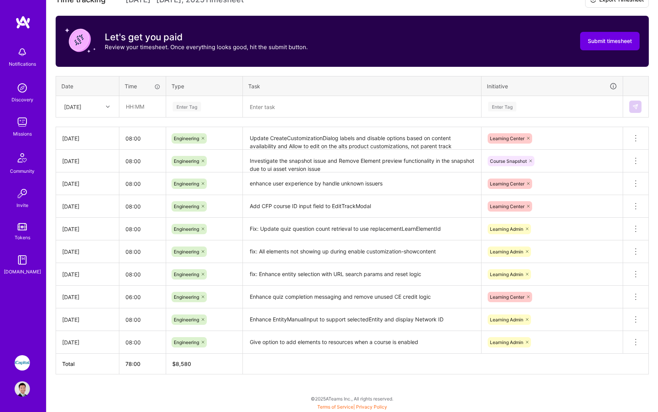
scroll to position [230, 0]
click at [452, 275] on textarea "fix: Enhance entity selection with URL search params and reset logic" at bounding box center [362, 274] width 237 height 21
click at [431, 275] on textarea "fix: Enhance entity selection with URL search params and reset logic" at bounding box center [362, 274] width 237 height 21
click at [437, 267] on textarea "fix: Enhance entity selection with URL search params and reset logic" at bounding box center [362, 274] width 237 height 21
click at [441, 279] on textarea "fix: Enhance entity selection with URL search params and reset logic" at bounding box center [362, 274] width 237 height 21
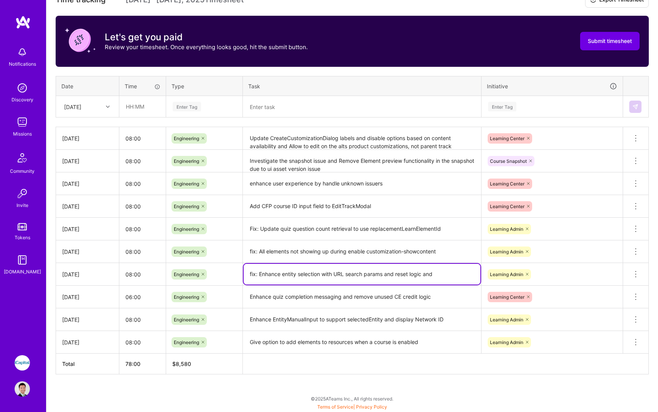
paste textarea "UI update on the message in the quiz start"
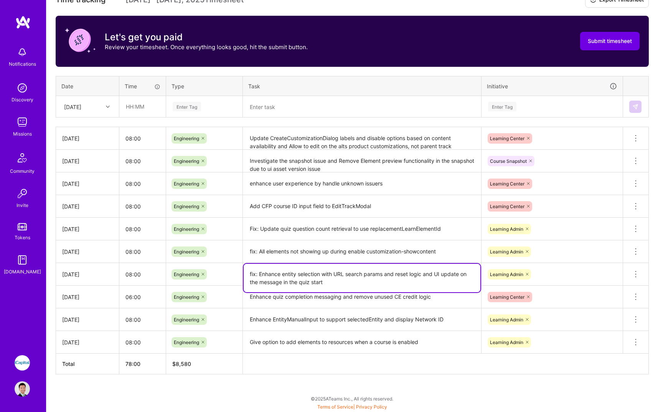
type textarea "fix: Enhance entity selection with URL search params and reset logic and UI upd…"
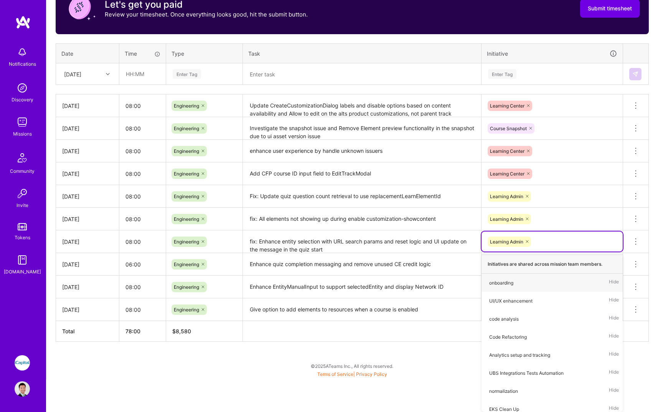
click at [404, 352] on div "Active [DATE] - [DATE] 0:00 h $0 To Submit Submit now [DATE] - [DATE] 78:00 h $…" at bounding box center [352, 124] width 612 height 510
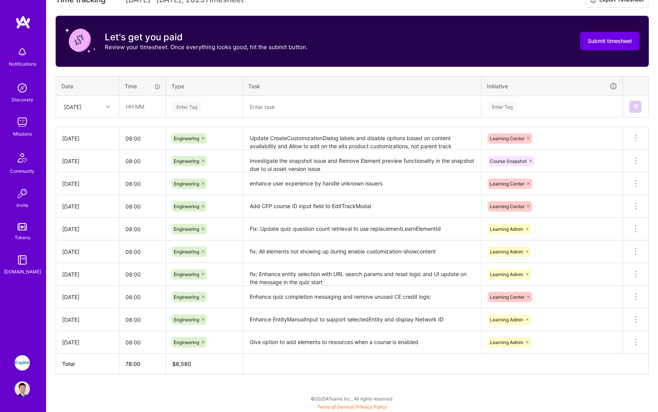
click at [104, 102] on div at bounding box center [109, 107] width 12 height 10
click at [98, 129] on div "[DATE]" at bounding box center [87, 128] width 62 height 14
click at [156, 110] on input "text" at bounding box center [143, 106] width 46 height 20
type input "08:00"
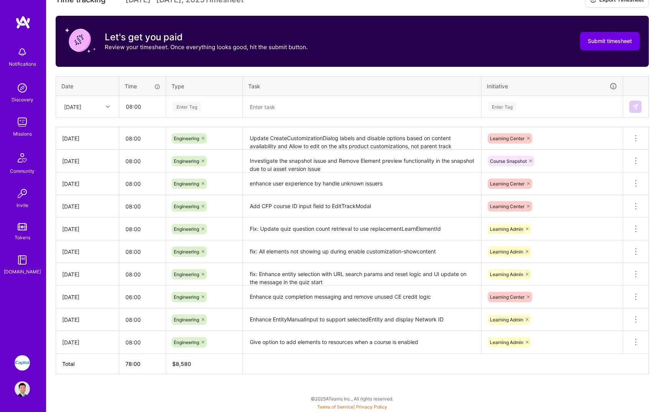
click at [190, 113] on div "Enter Tag" at bounding box center [205, 107] width 76 height 20
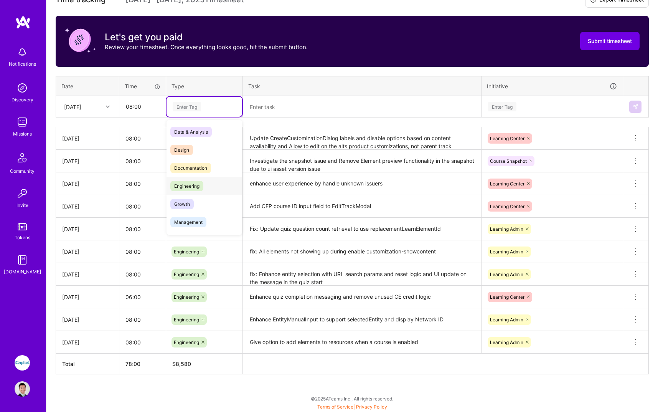
click at [200, 179] on div "Engineering" at bounding box center [205, 186] width 76 height 18
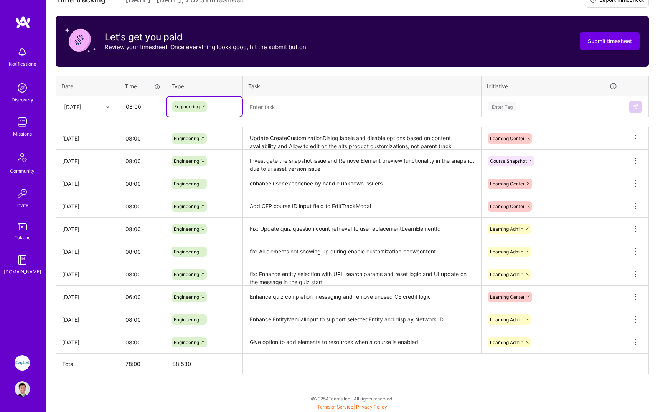
click at [269, 107] on textarea at bounding box center [362, 107] width 237 height 20
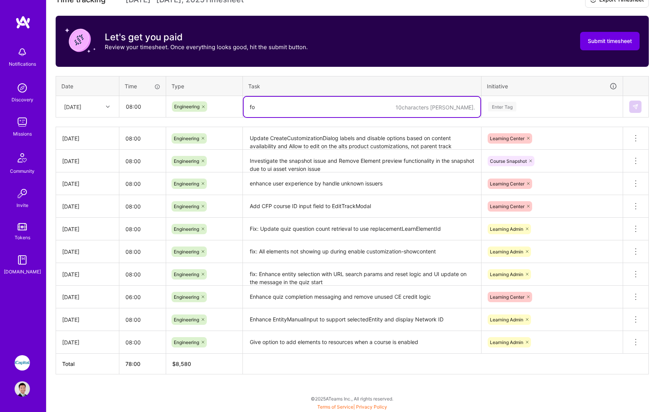
type textarea "f"
paste textarea "Give option to add elements to resources when a course is enabled"
type textarea "work on Give option to add elements to resources when a course is enabled"
click at [503, 105] on div "Enter Tag" at bounding box center [502, 107] width 28 height 12
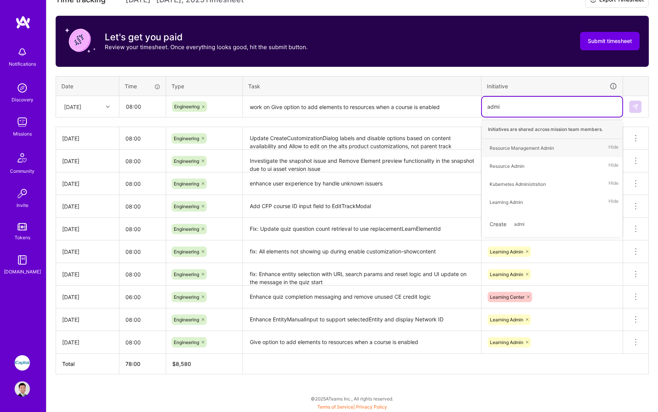
type input "admin"
click at [548, 196] on div "Learning Admin Hide" at bounding box center [552, 202] width 140 height 18
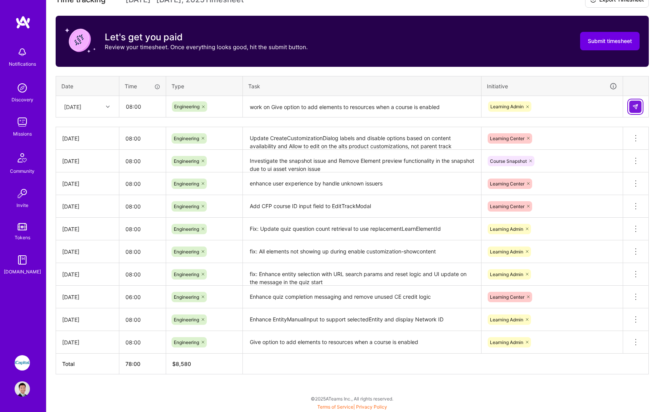
click at [632, 109] on button at bounding box center [636, 107] width 12 height 12
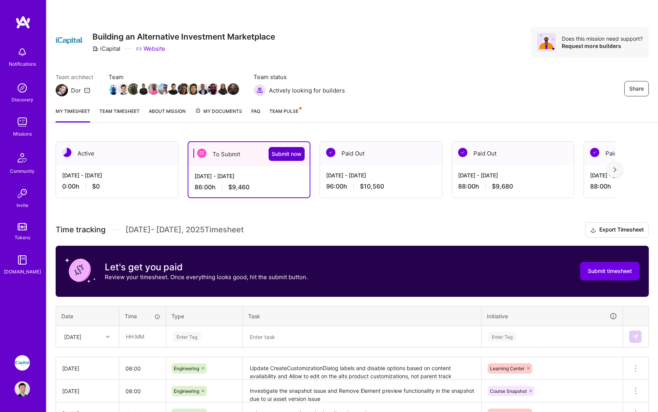
click at [296, 157] on span "Submit now" at bounding box center [287, 154] width 30 height 8
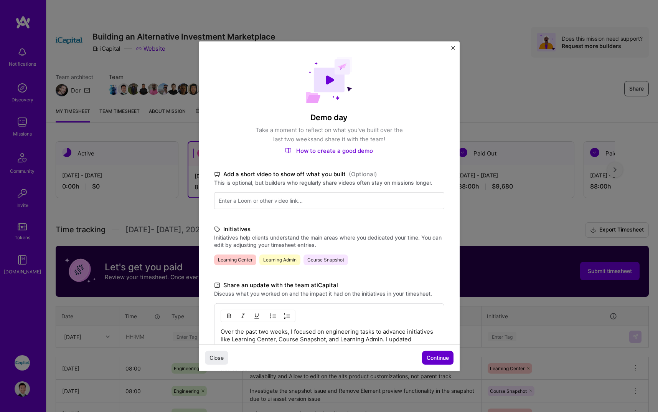
click at [430, 362] on span "Continue" at bounding box center [438, 358] width 22 height 8
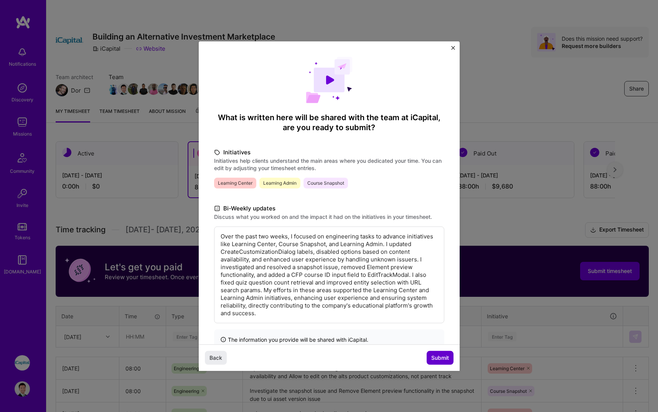
click at [435, 361] on span "Submit" at bounding box center [440, 358] width 18 height 8
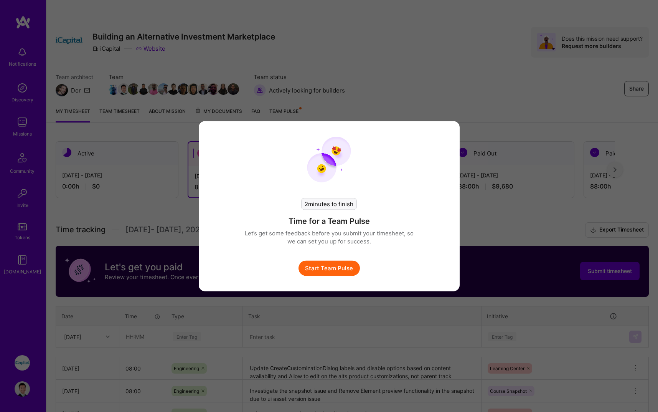
click at [353, 272] on button "Start Team Pulse" at bounding box center [329, 267] width 61 height 15
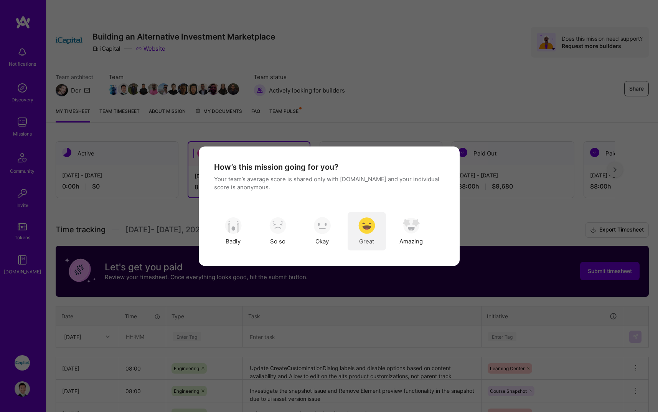
click at [360, 228] on img "modal" at bounding box center [367, 225] width 17 height 17
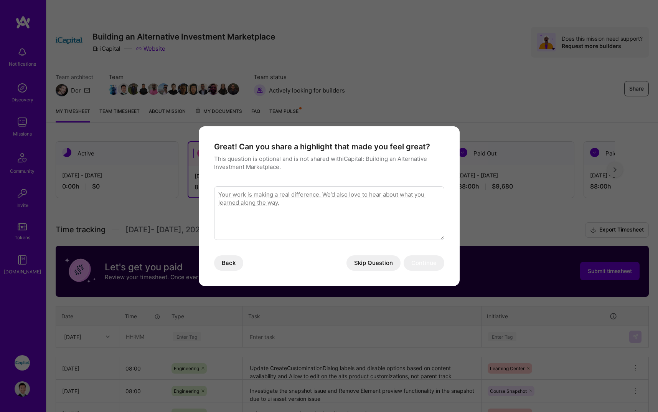
click at [379, 259] on button "Skip Question" at bounding box center [374, 262] width 54 height 15
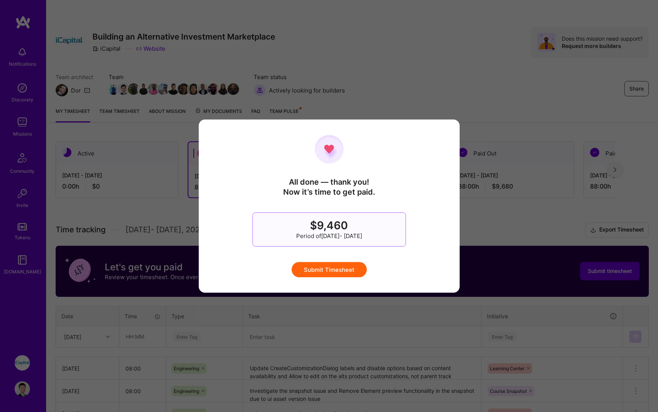
click at [356, 268] on button "Submit Timesheet" at bounding box center [329, 269] width 75 height 15
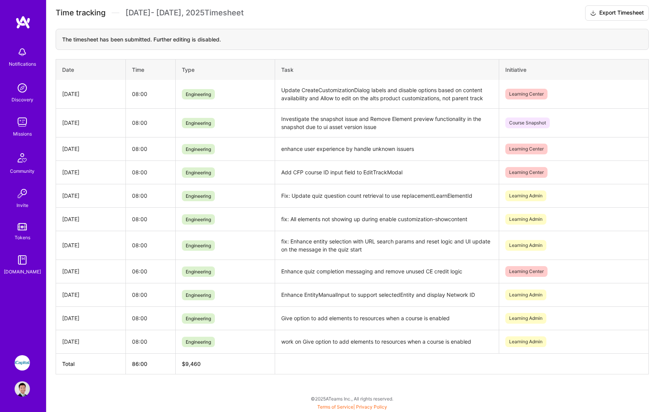
scroll to position [217, 0]
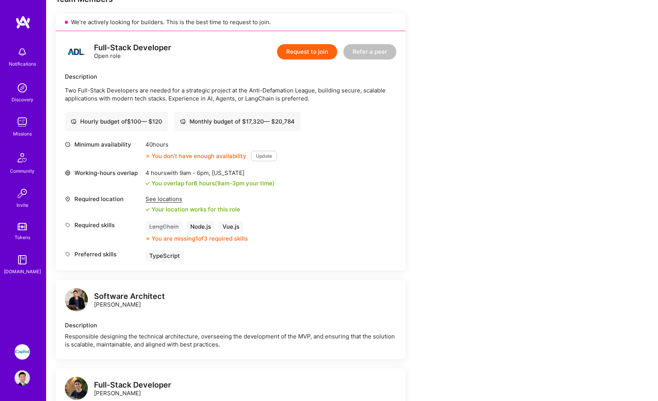
scroll to position [87, 0]
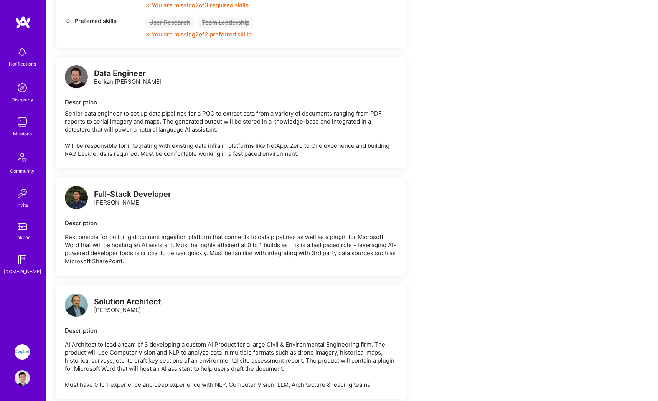
scroll to position [978, 0]
